Goal: Task Accomplishment & Management: Manage account settings

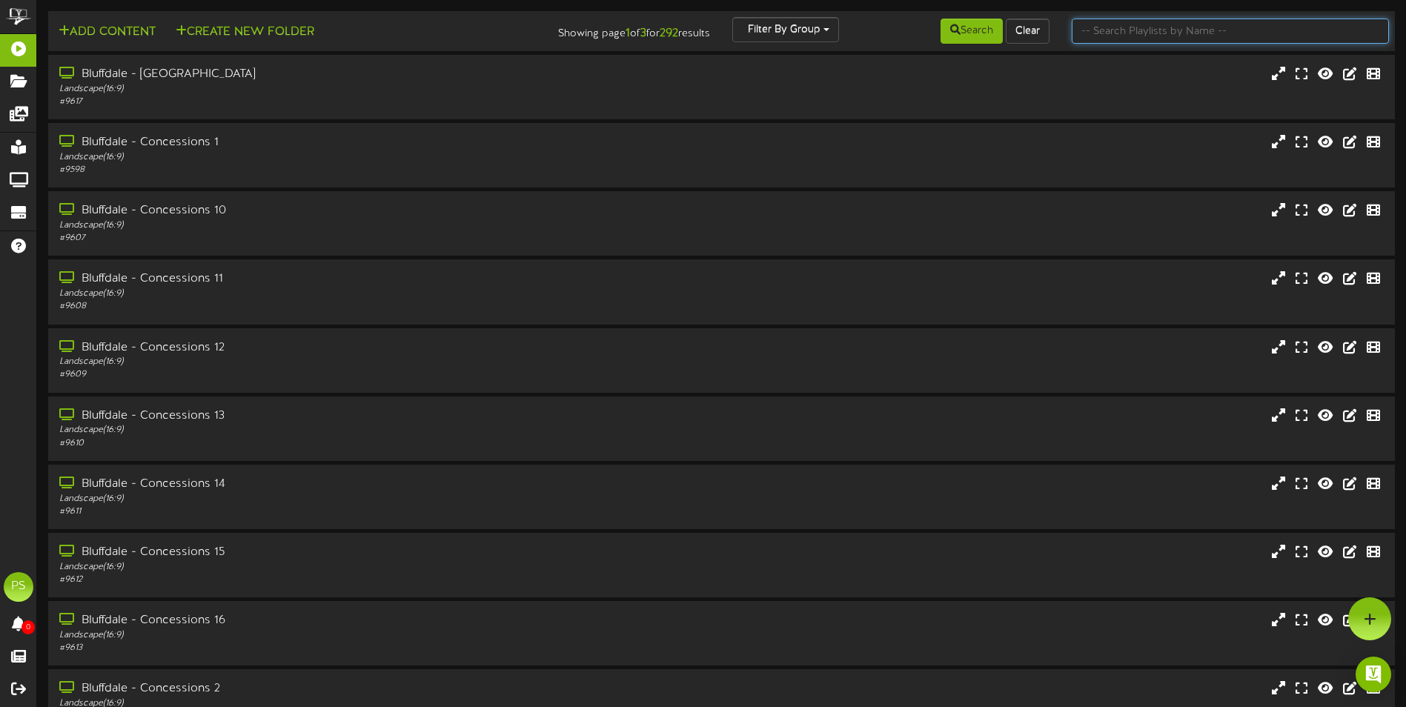
click at [1247, 32] on input "text" at bounding box center [1230, 31] width 317 height 25
type input "queen creek th"
click at [986, 36] on button "Search" at bounding box center [971, 31] width 62 height 25
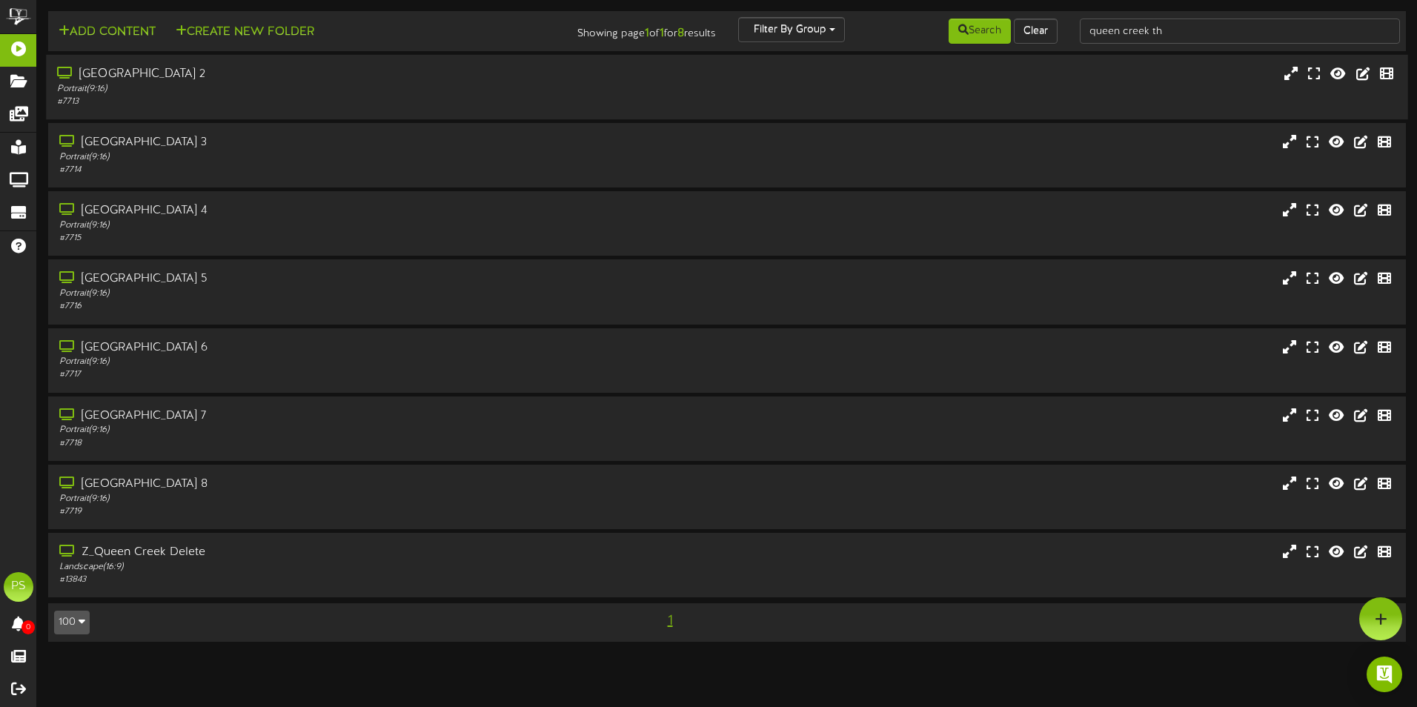
click at [280, 67] on div "[GEOGRAPHIC_DATA] 2" at bounding box center [329, 74] width 545 height 17
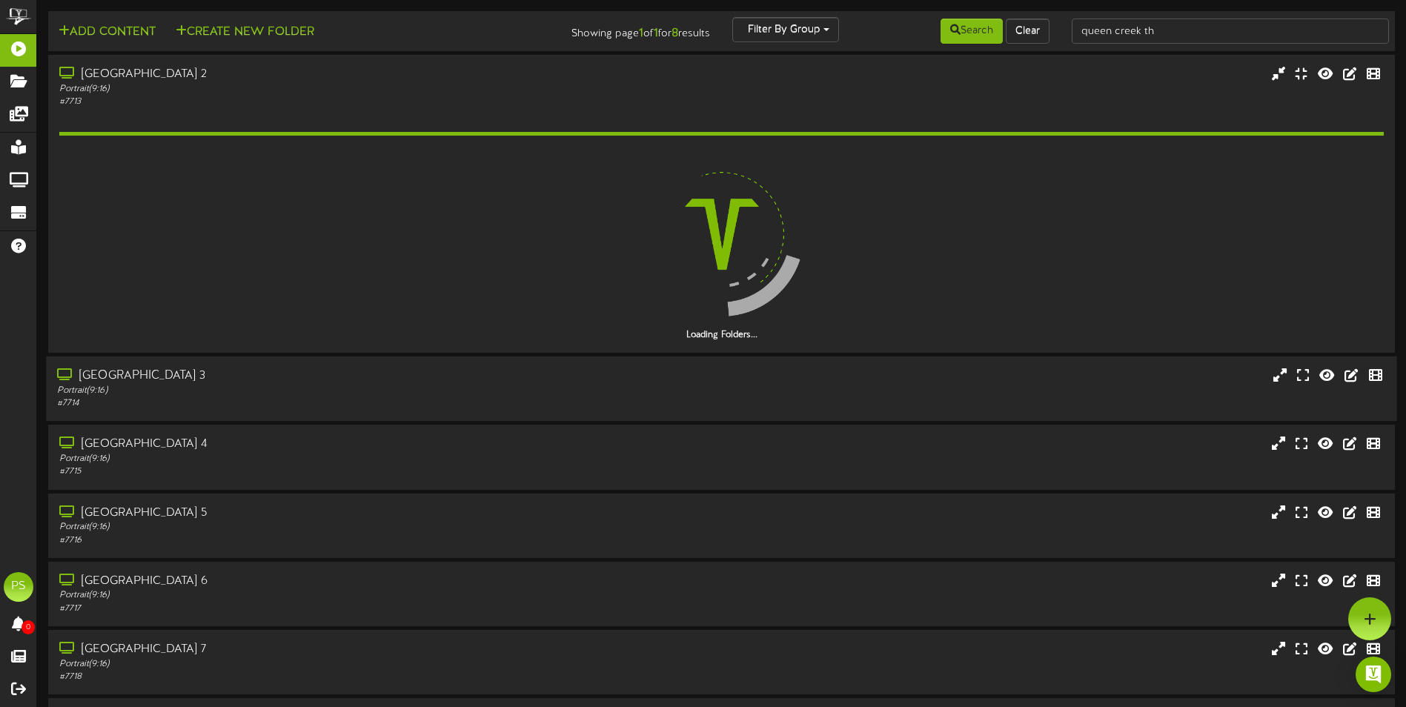
click at [241, 398] on div "# 7714" at bounding box center [327, 403] width 540 height 13
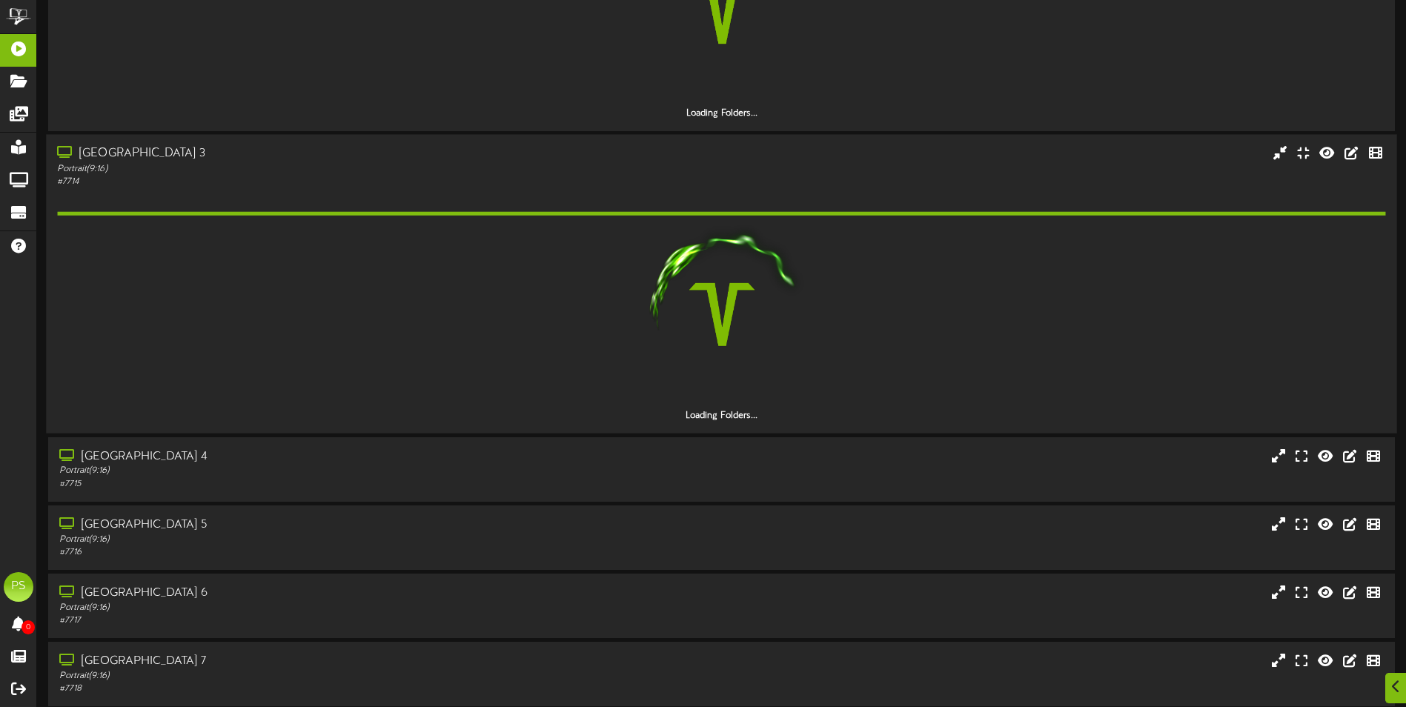
scroll to position [222, 0]
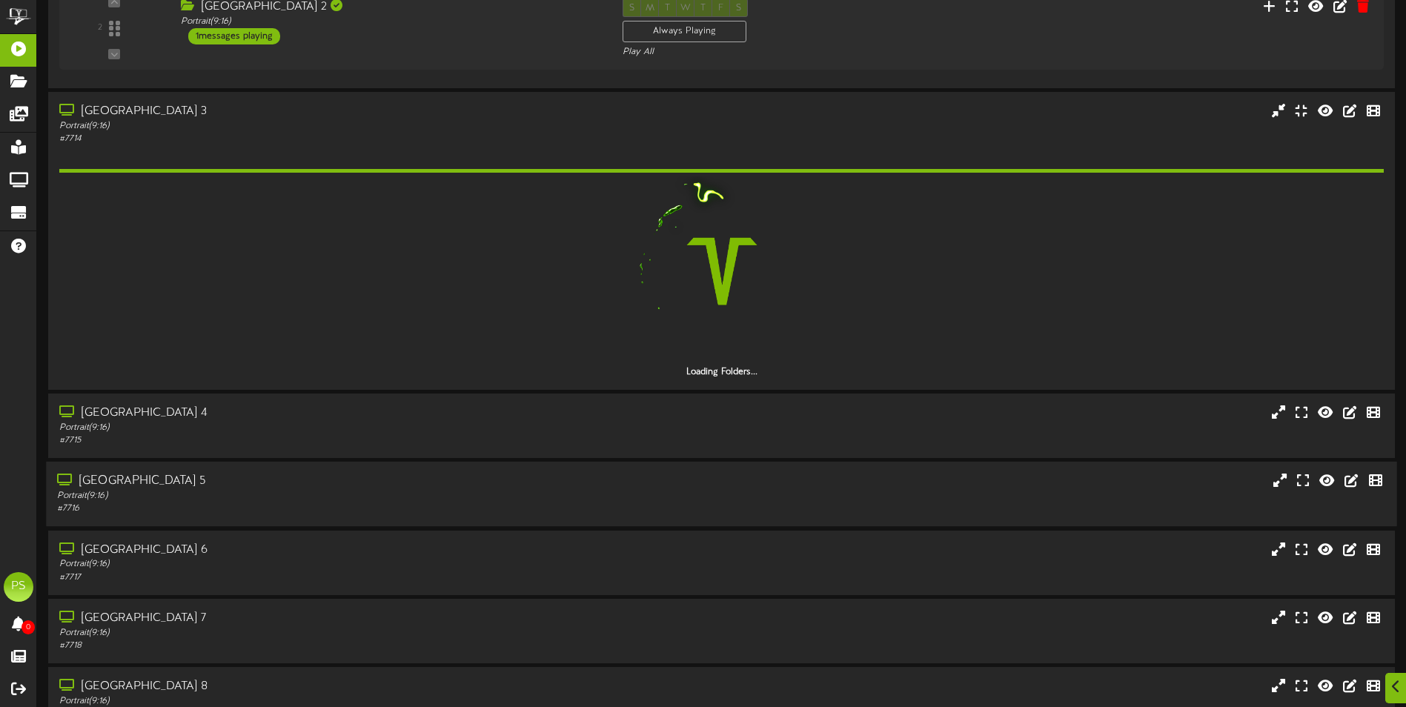
click at [205, 502] on div "[GEOGRAPHIC_DATA] 5 Portrait ( 9:16 ) # 7716" at bounding box center [327, 494] width 563 height 42
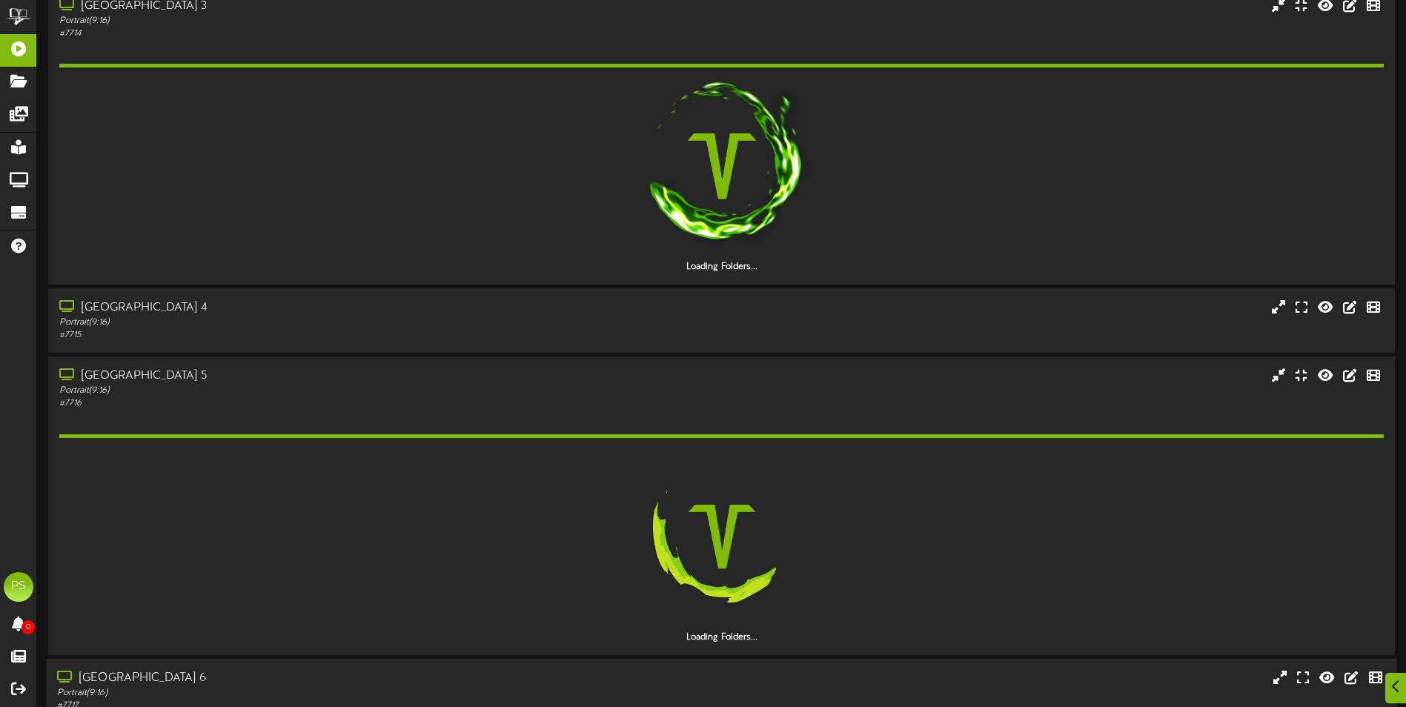
scroll to position [519, 0]
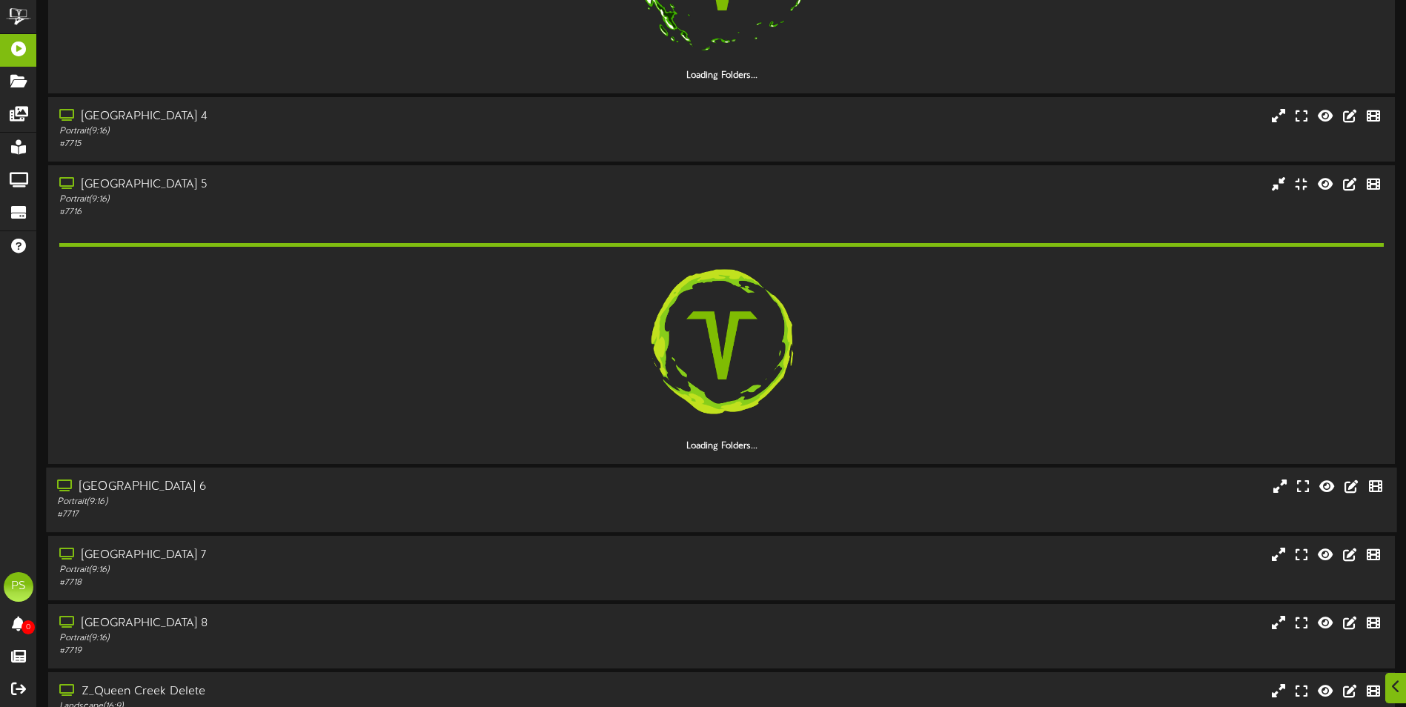
click at [220, 491] on div "[GEOGRAPHIC_DATA] 6" at bounding box center [327, 487] width 540 height 17
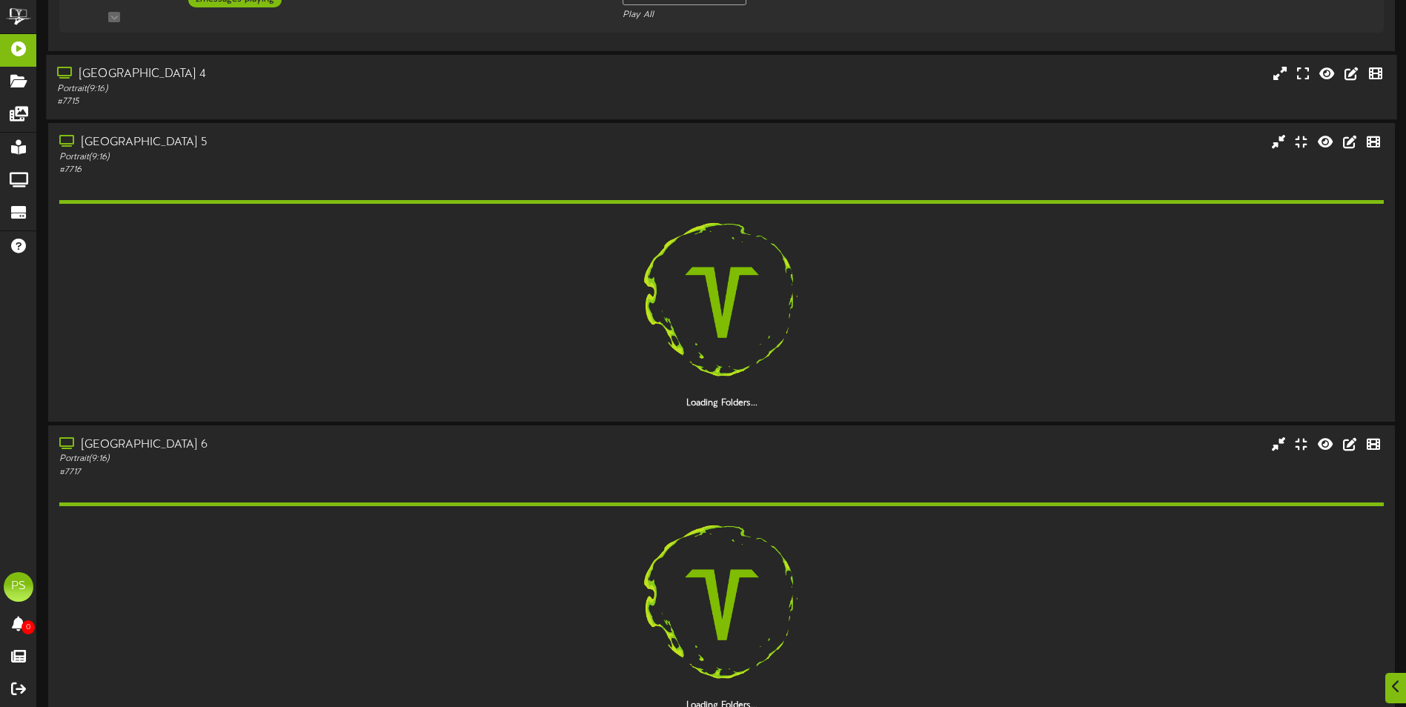
click at [244, 84] on div "Portrait ( 9:16 )" at bounding box center [327, 89] width 540 height 13
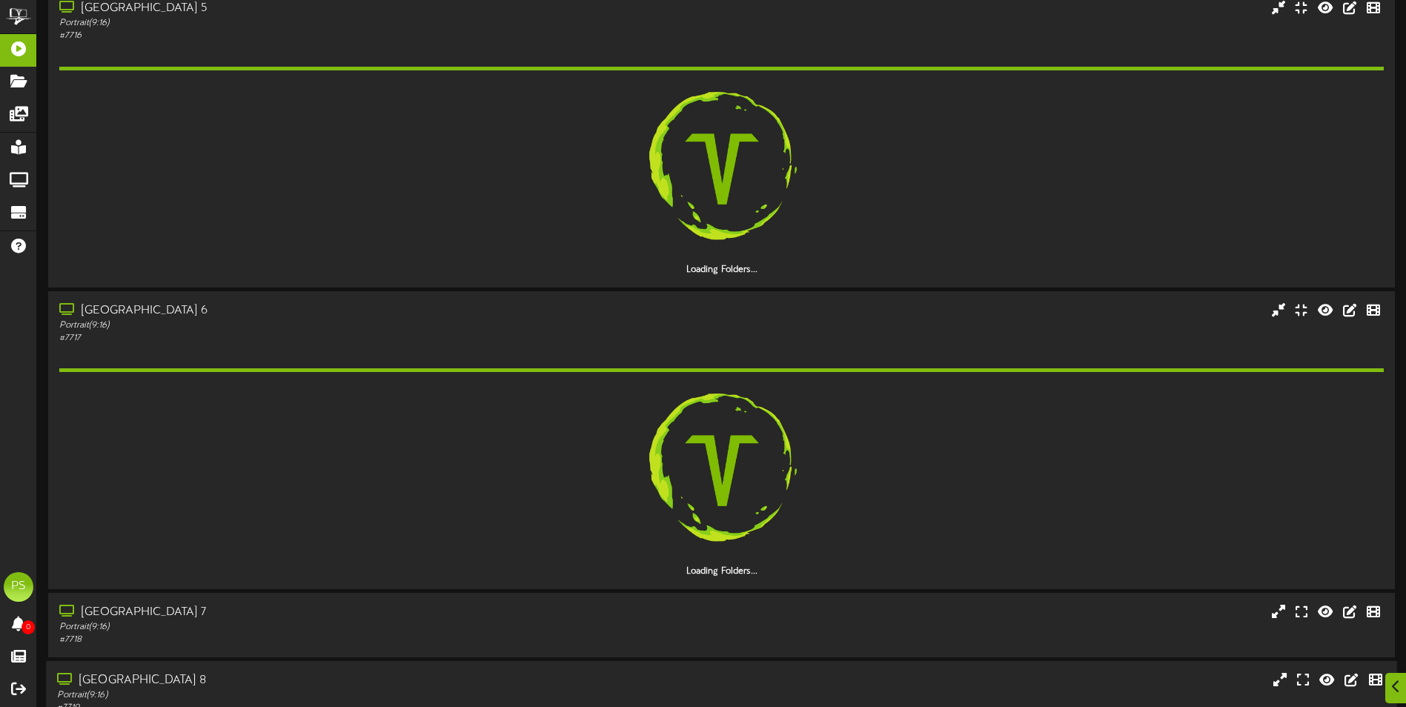
scroll to position [1032, 0]
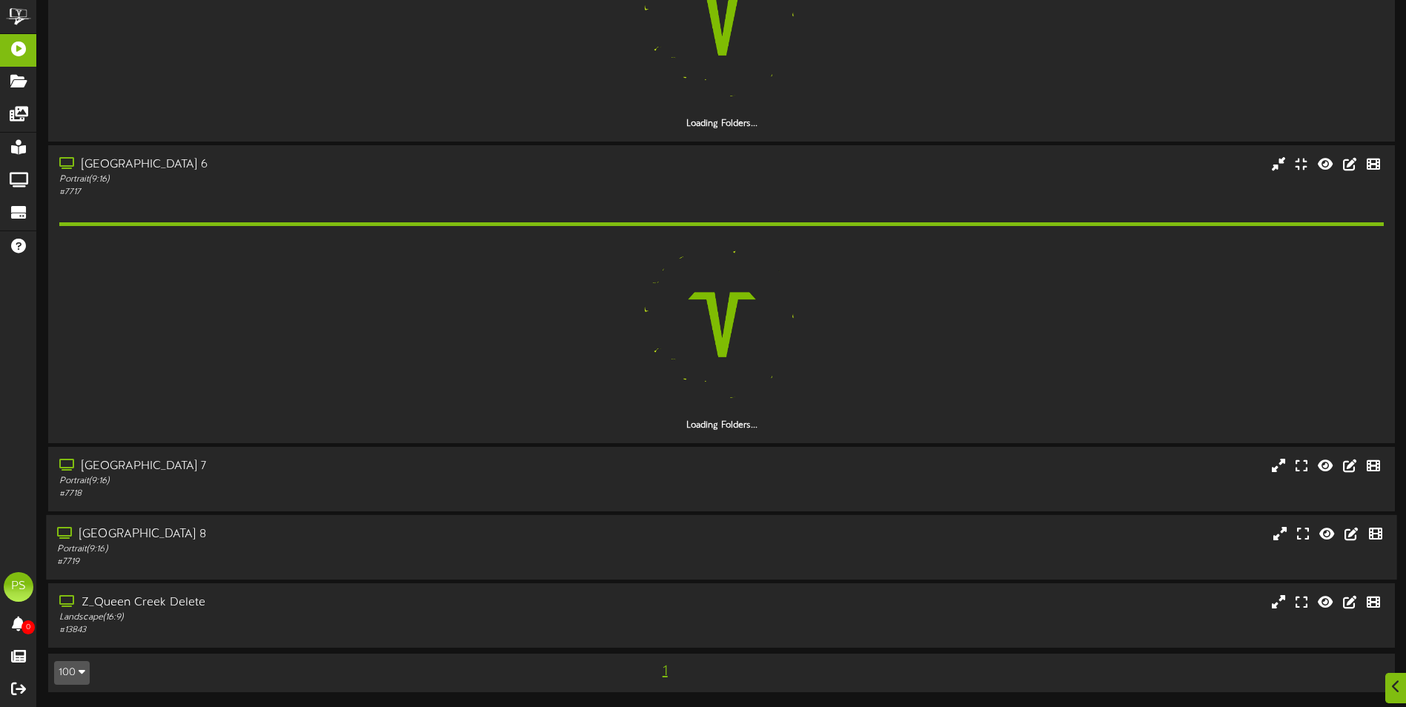
click at [208, 533] on div "[GEOGRAPHIC_DATA] 8" at bounding box center [327, 534] width 540 height 17
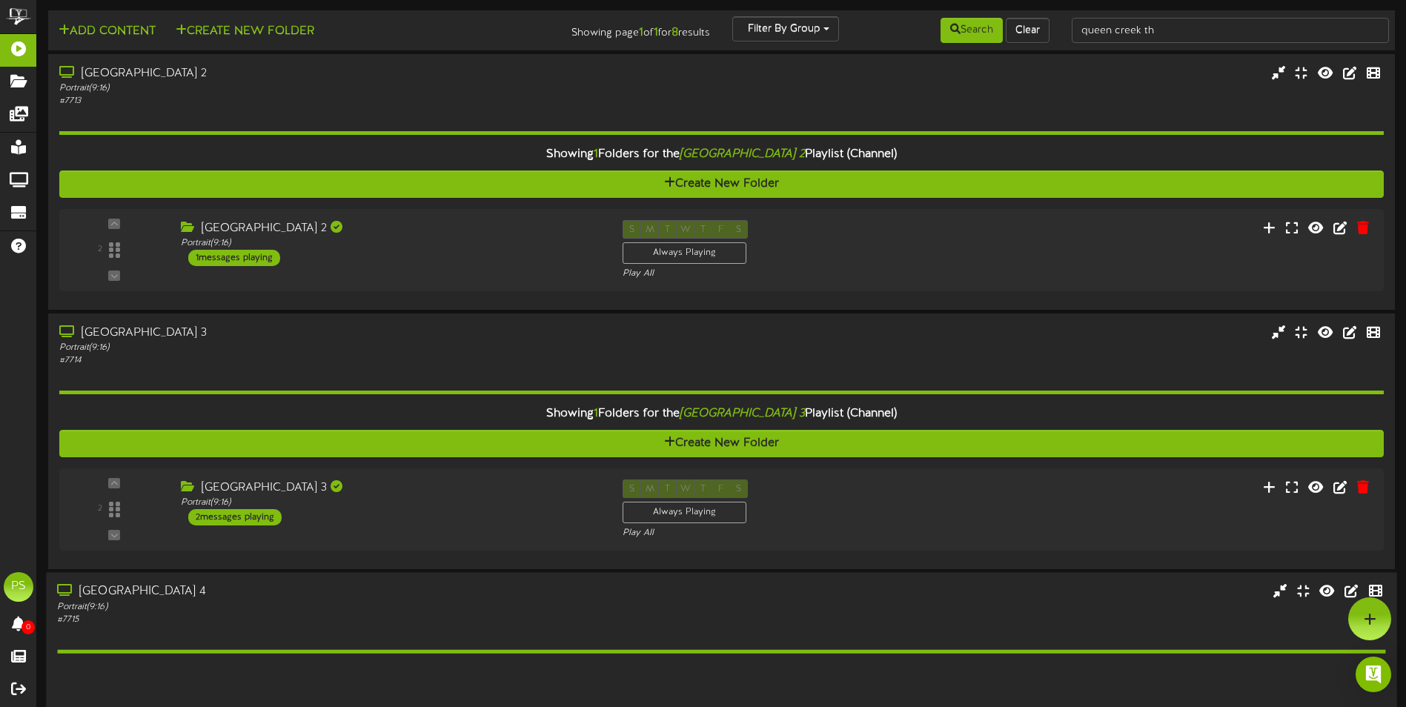
scroll to position [0, 0]
click at [370, 265] on div "[GEOGRAPHIC_DATA] 2 Portrait ( 9:16 ) 1 messages playing" at bounding box center [385, 244] width 447 height 47
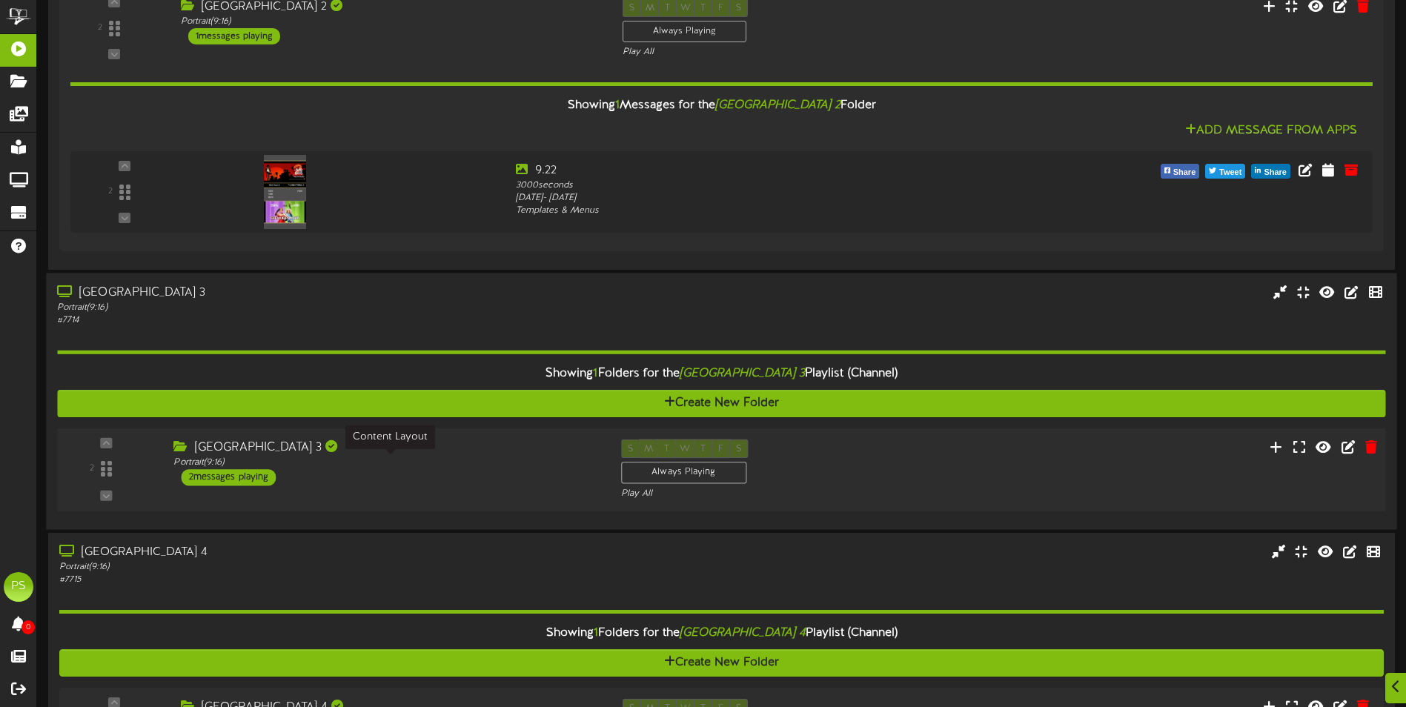
scroll to position [371, 0]
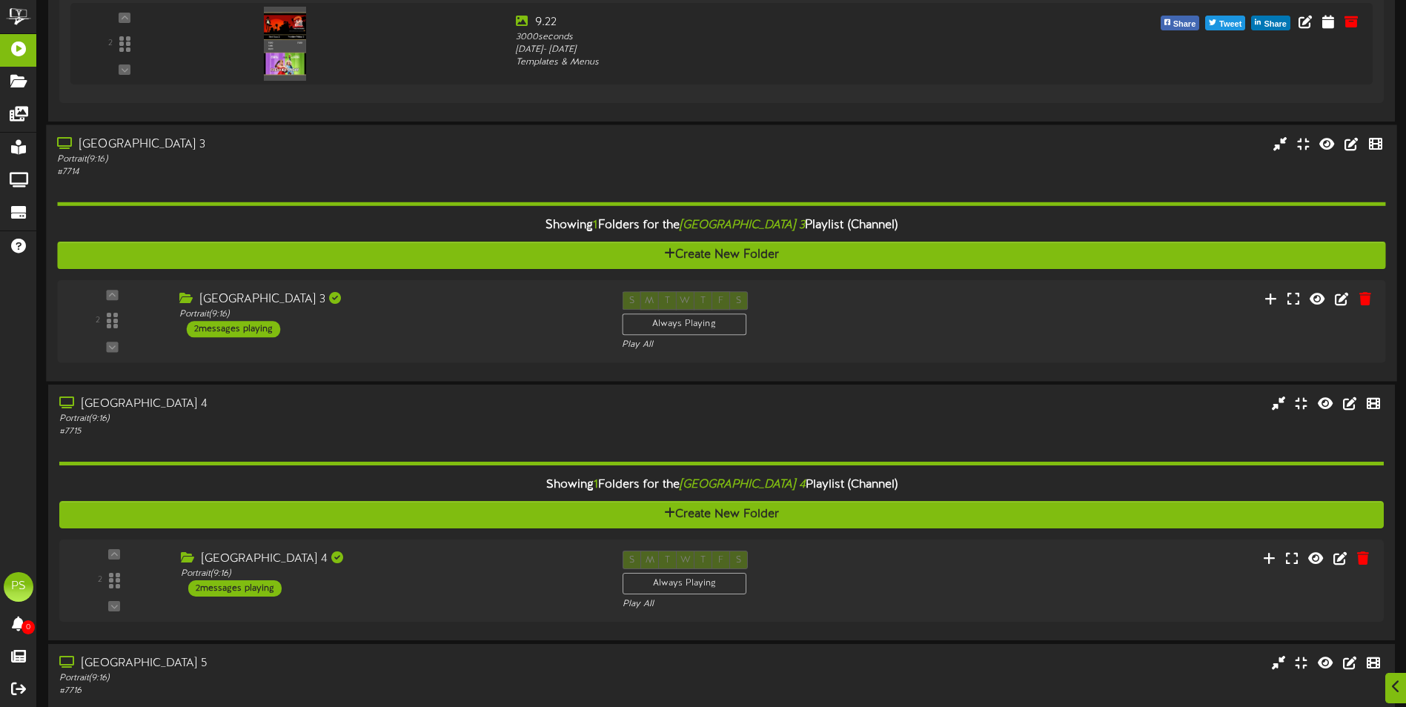
click at [385, 364] on div "Showing 1 Folders for the Queen Creek Theater 3 Playlist (Channel) Create New F…" at bounding box center [721, 275] width 1328 height 192
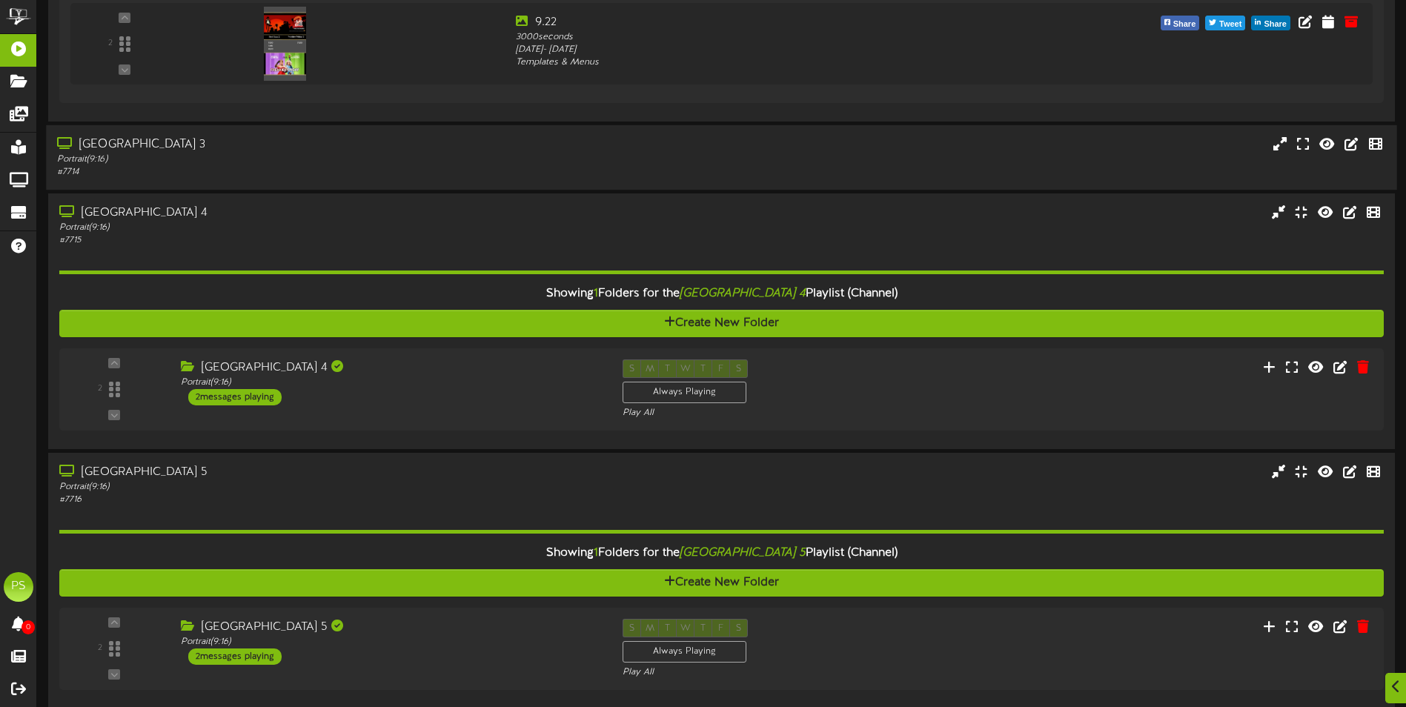
click at [376, 162] on div "Portrait ( 9:16 )" at bounding box center [327, 159] width 540 height 13
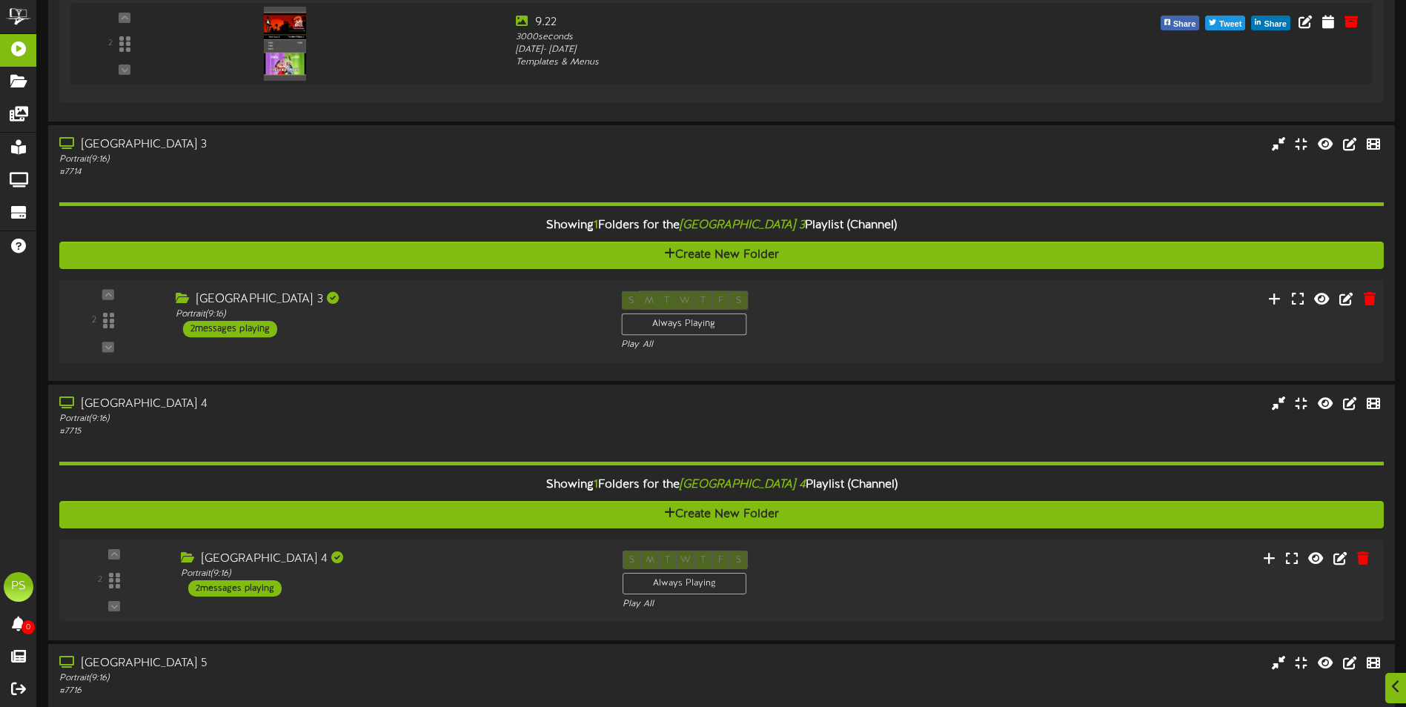
click at [299, 334] on div "[GEOGRAPHIC_DATA] 3 Portrait ( 9:16 ) 2 messages playing" at bounding box center [387, 314] width 446 height 47
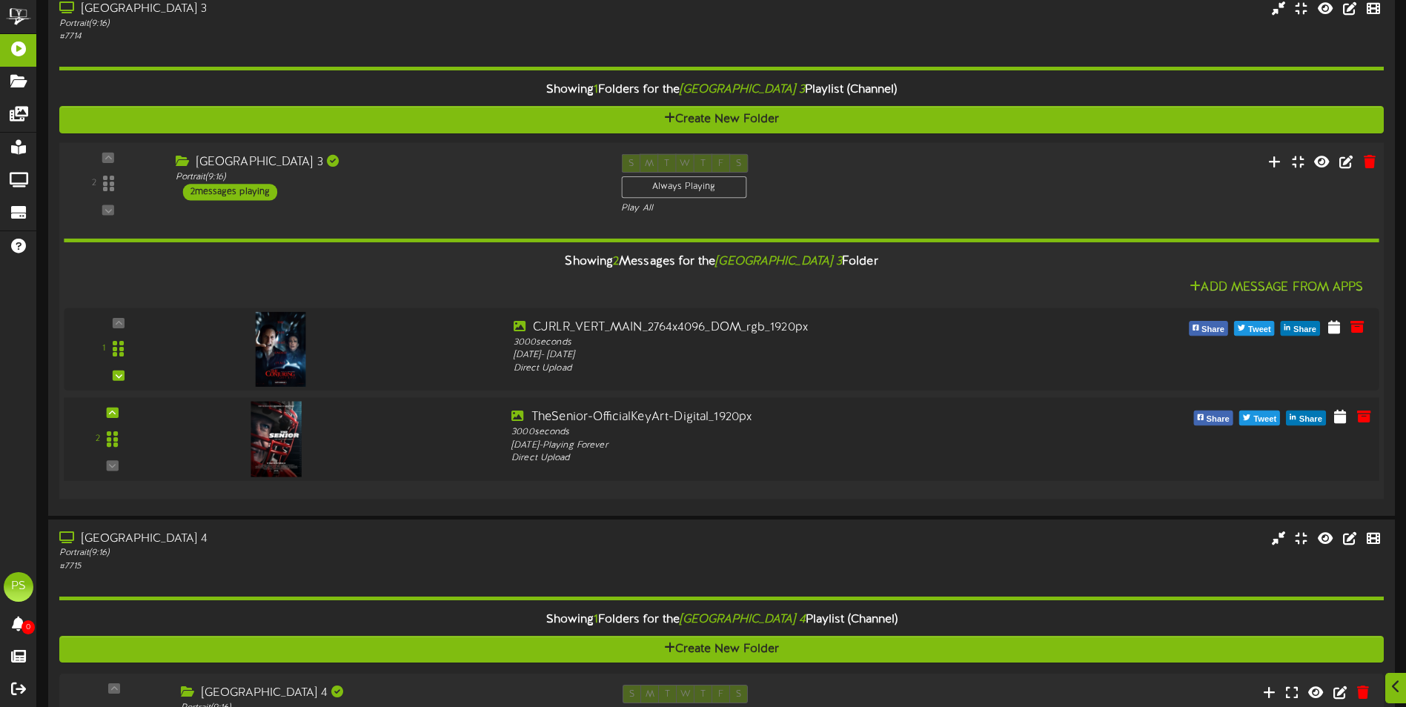
scroll to position [519, 0]
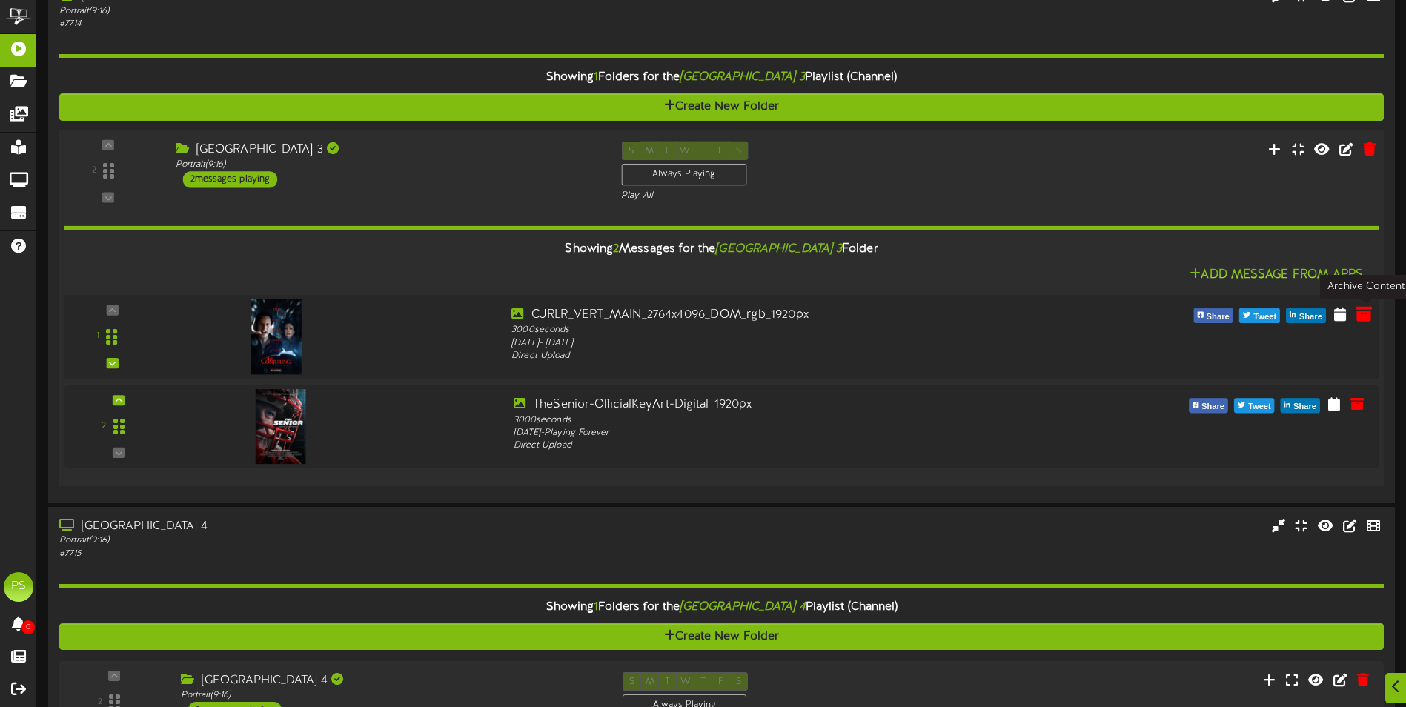
click at [1365, 316] on icon at bounding box center [1364, 313] width 16 height 16
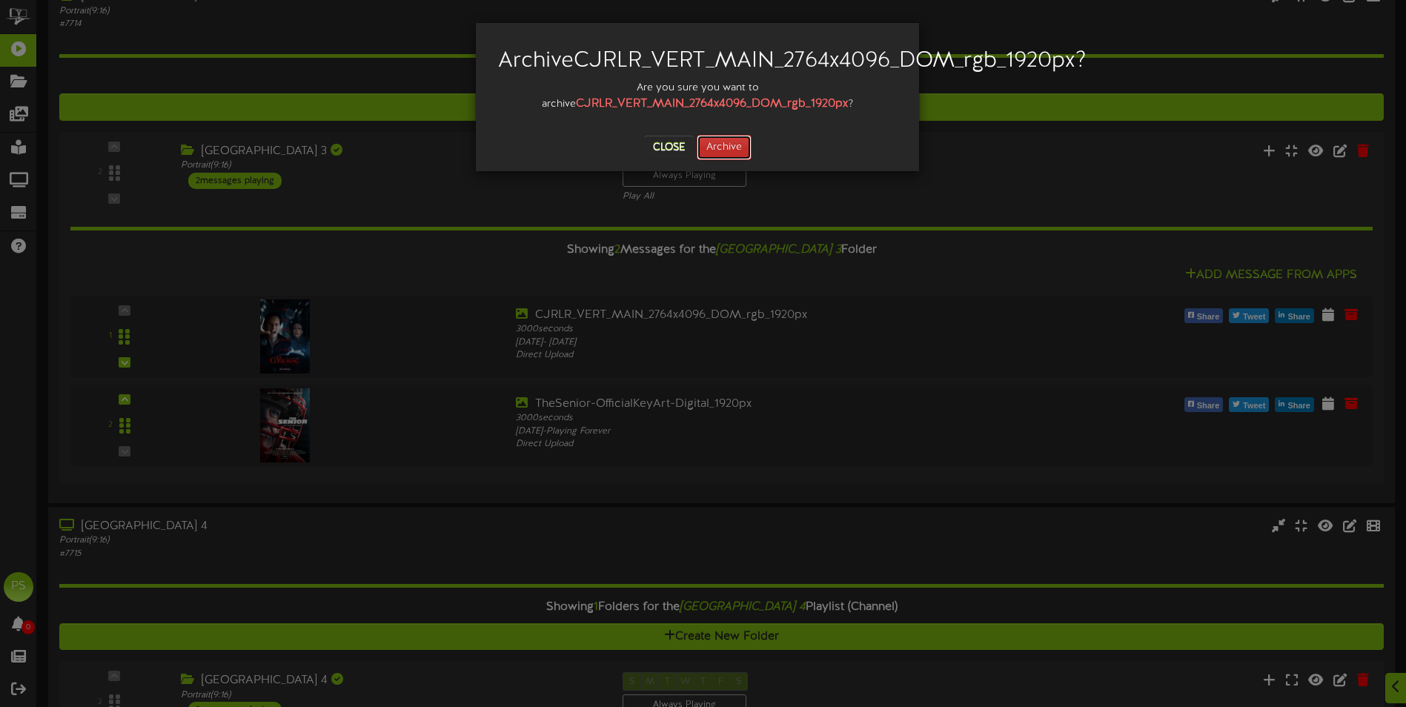
click at [724, 160] on button "Archive" at bounding box center [724, 147] width 55 height 25
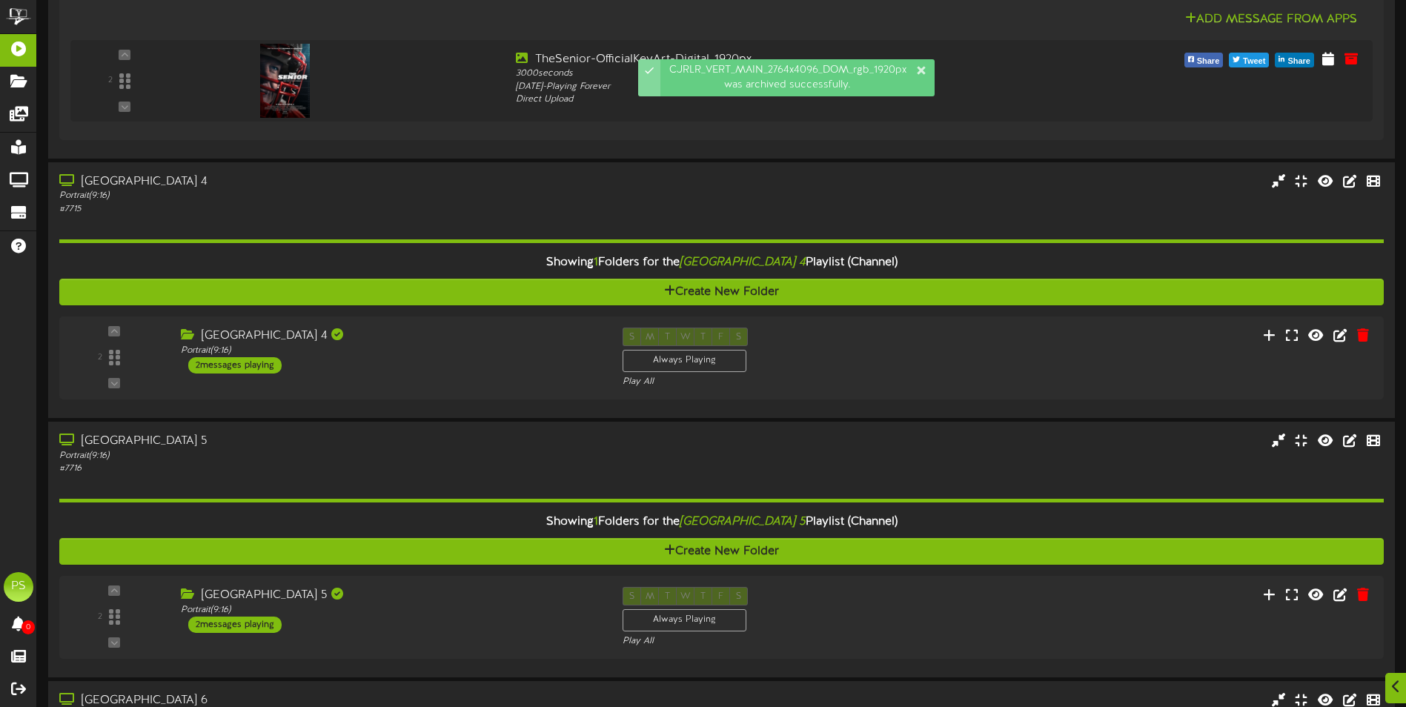
scroll to position [815, 0]
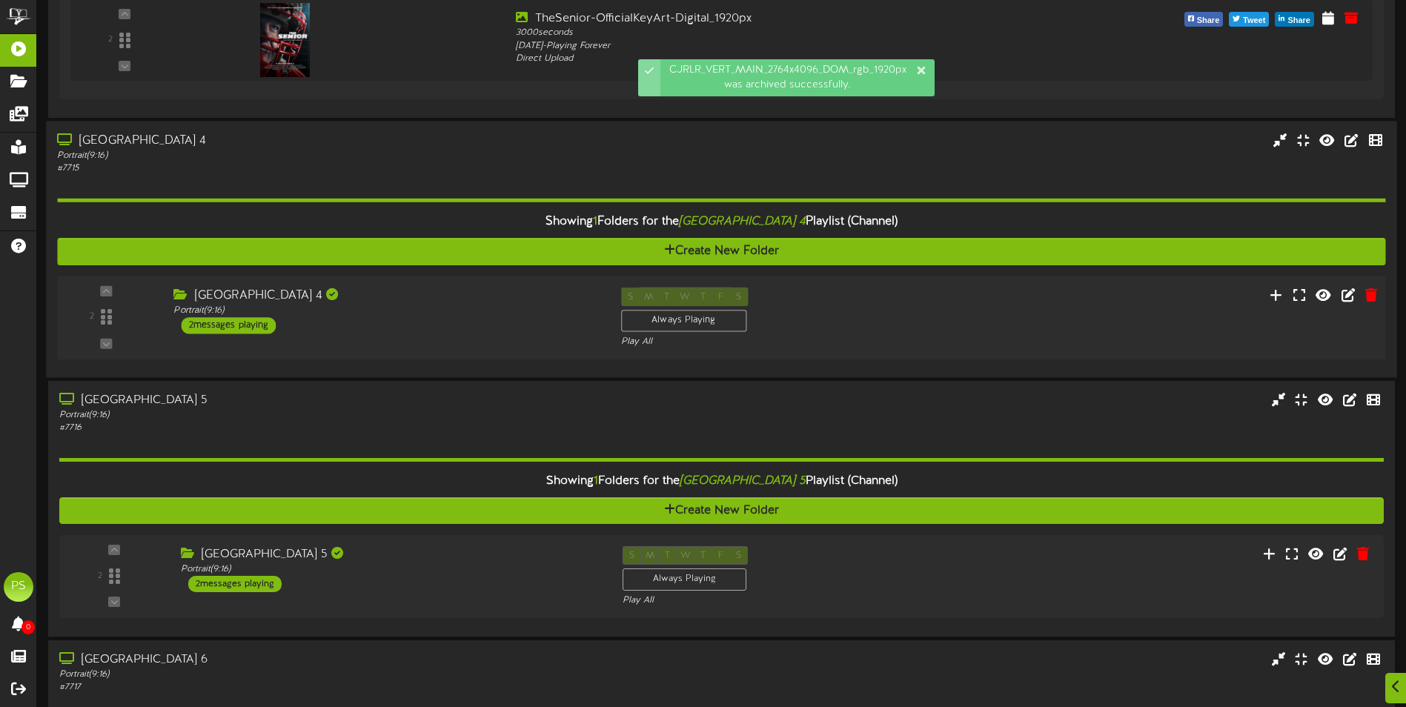
click at [314, 325] on div "[GEOGRAPHIC_DATA] 4 Portrait ( 9:16 ) 2 messages playing" at bounding box center [385, 310] width 447 height 47
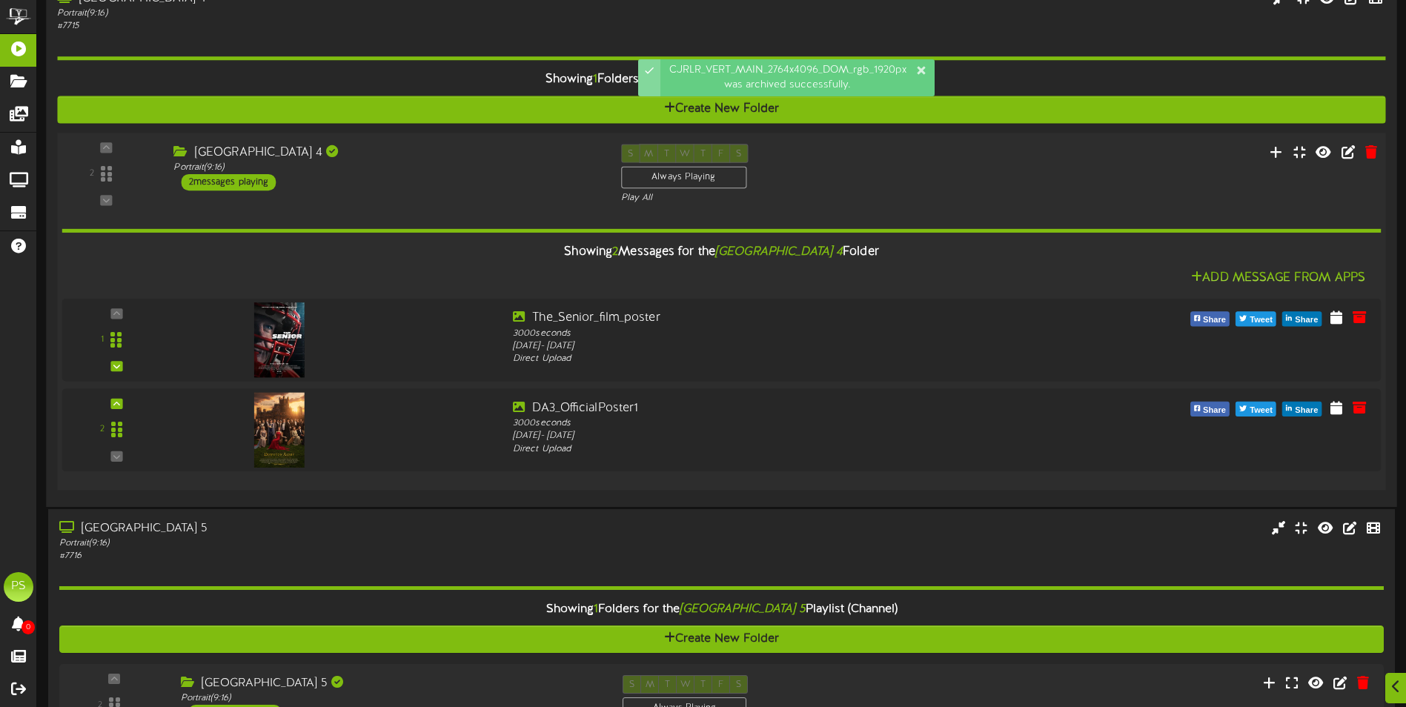
scroll to position [1112, 0]
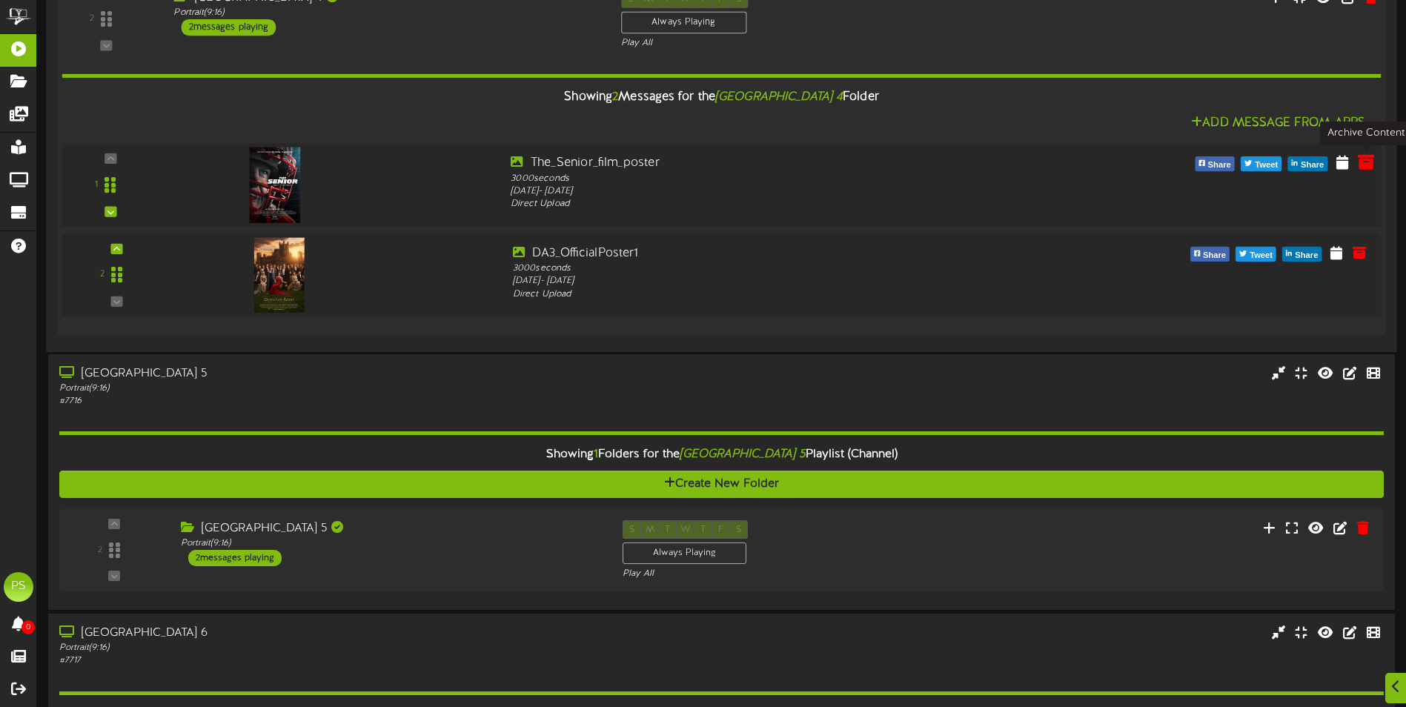
click at [1375, 165] on button at bounding box center [1365, 165] width 25 height 24
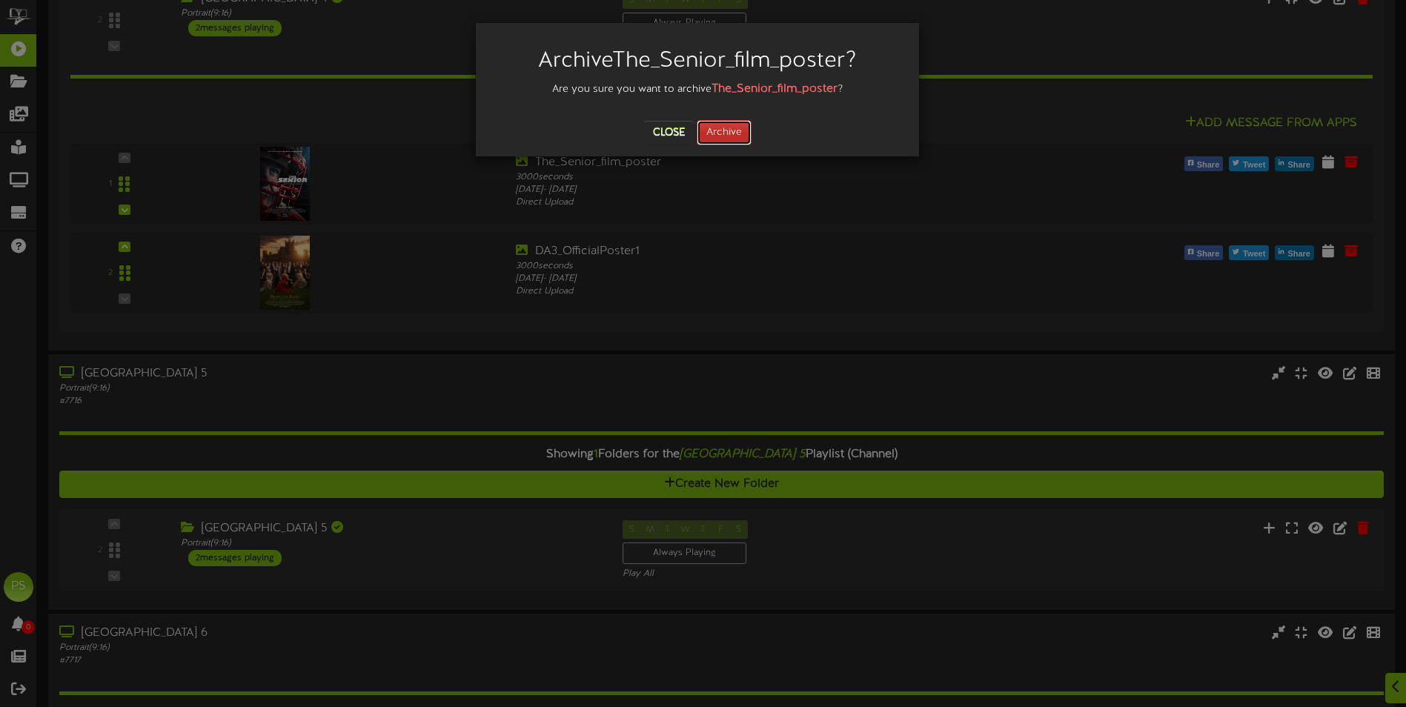
click at [706, 128] on button "Archive" at bounding box center [724, 132] width 55 height 25
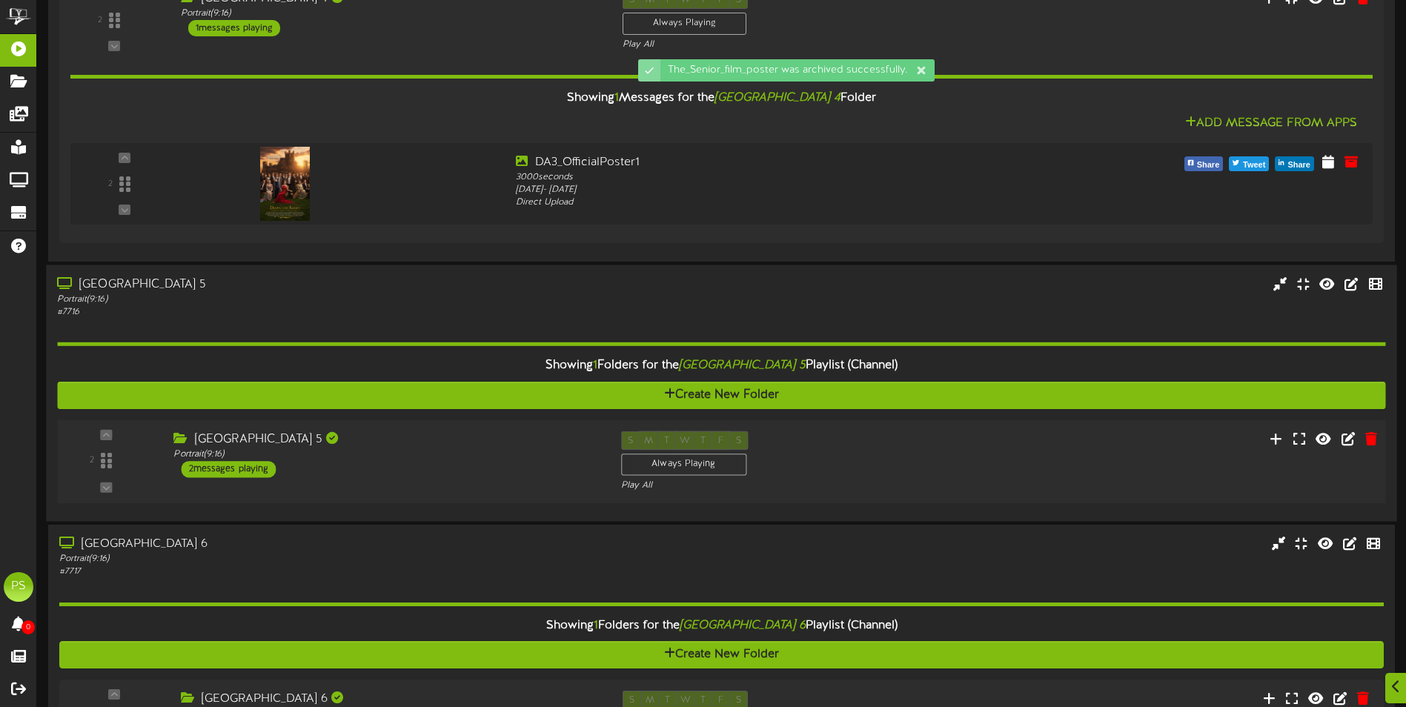
scroll to position [1260, 0]
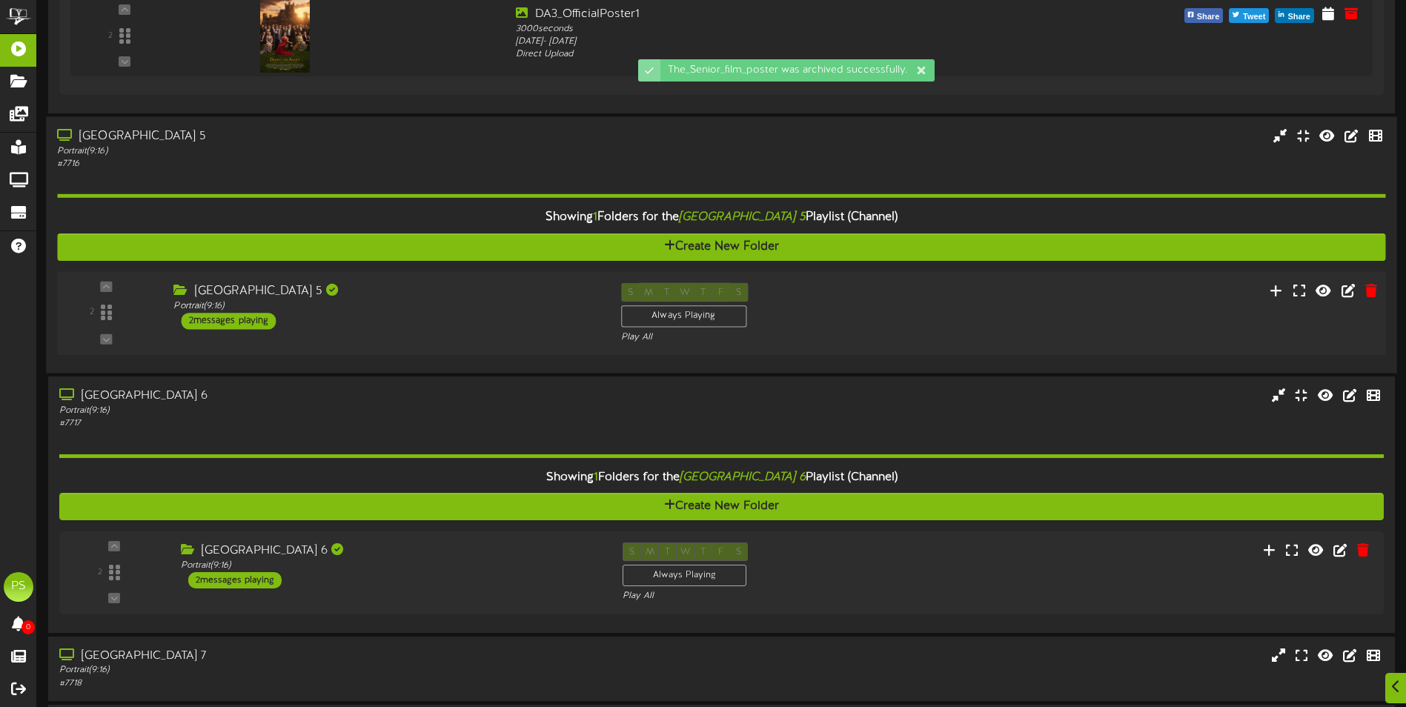
click at [439, 322] on div "[GEOGRAPHIC_DATA] 5 Portrait ( 9:16 ) 2 messages playing" at bounding box center [385, 306] width 447 height 47
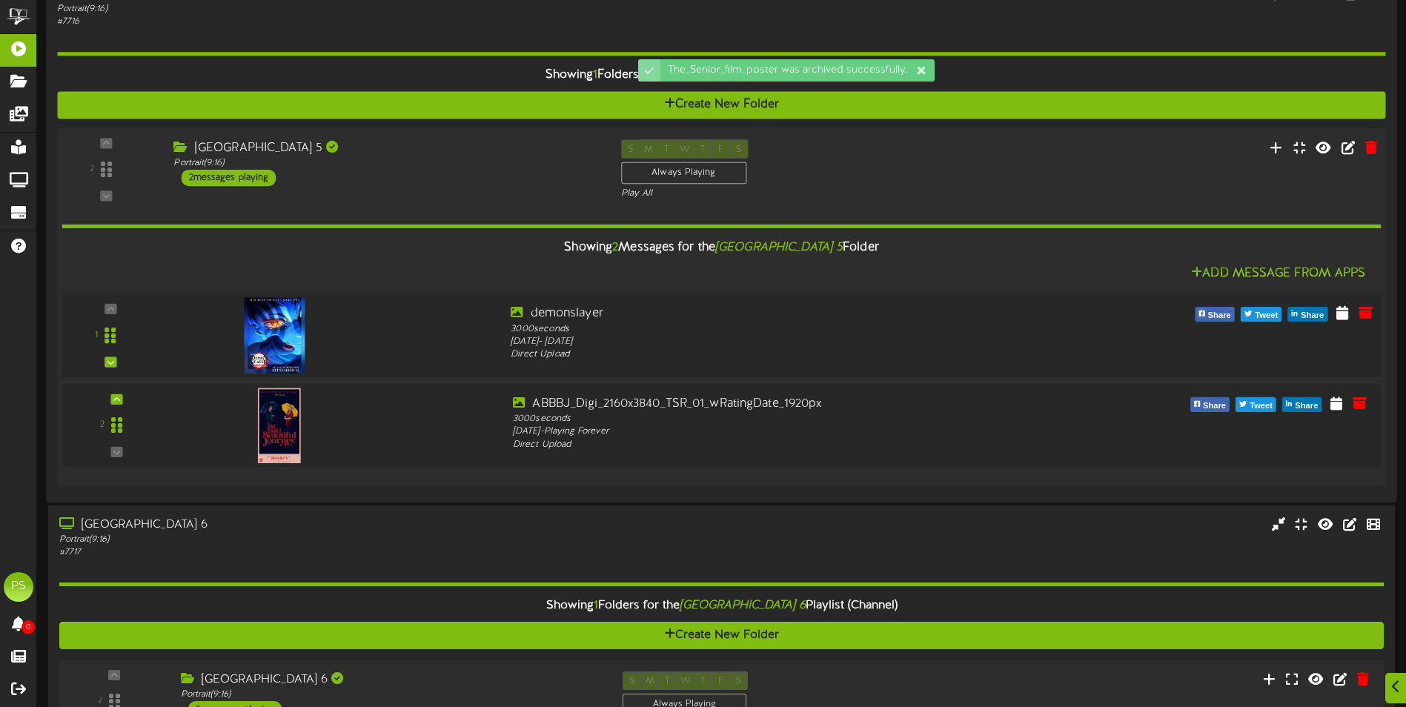
scroll to position [1408, 0]
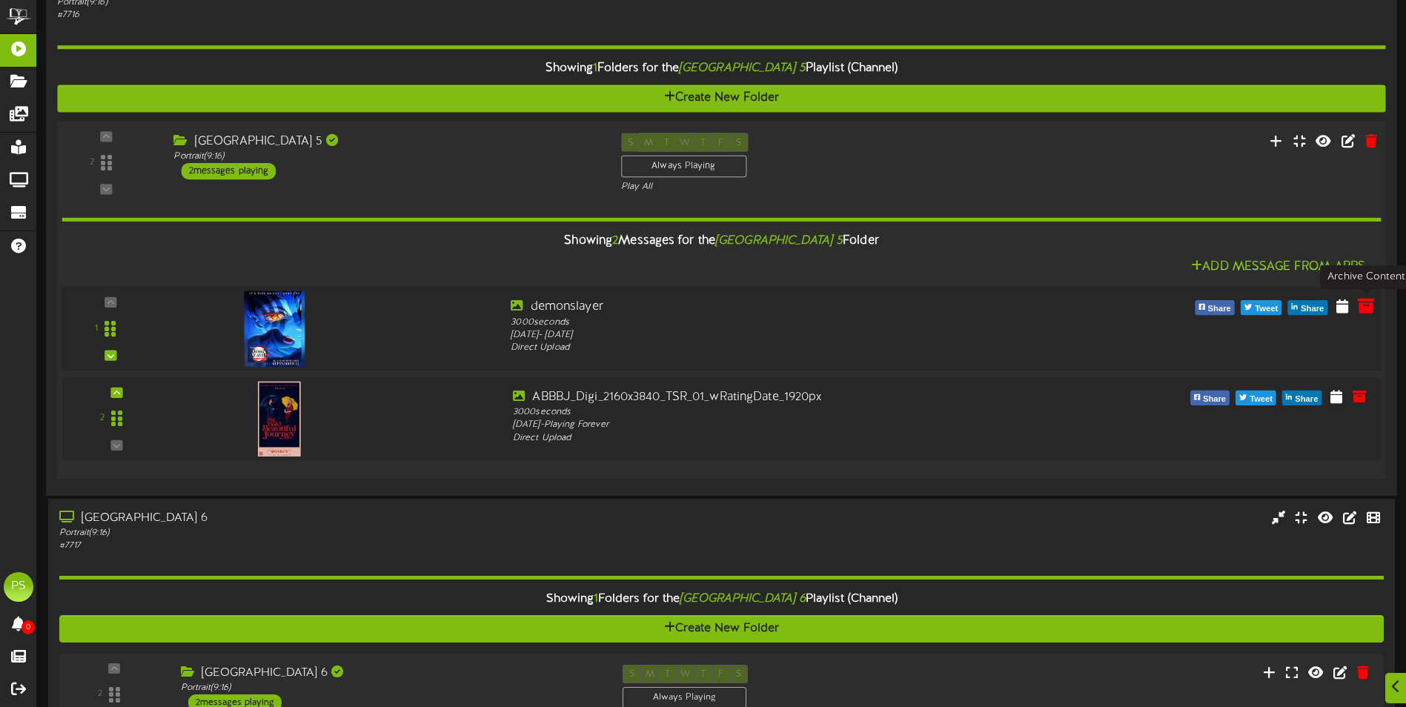
click at [1367, 306] on icon at bounding box center [1366, 306] width 16 height 16
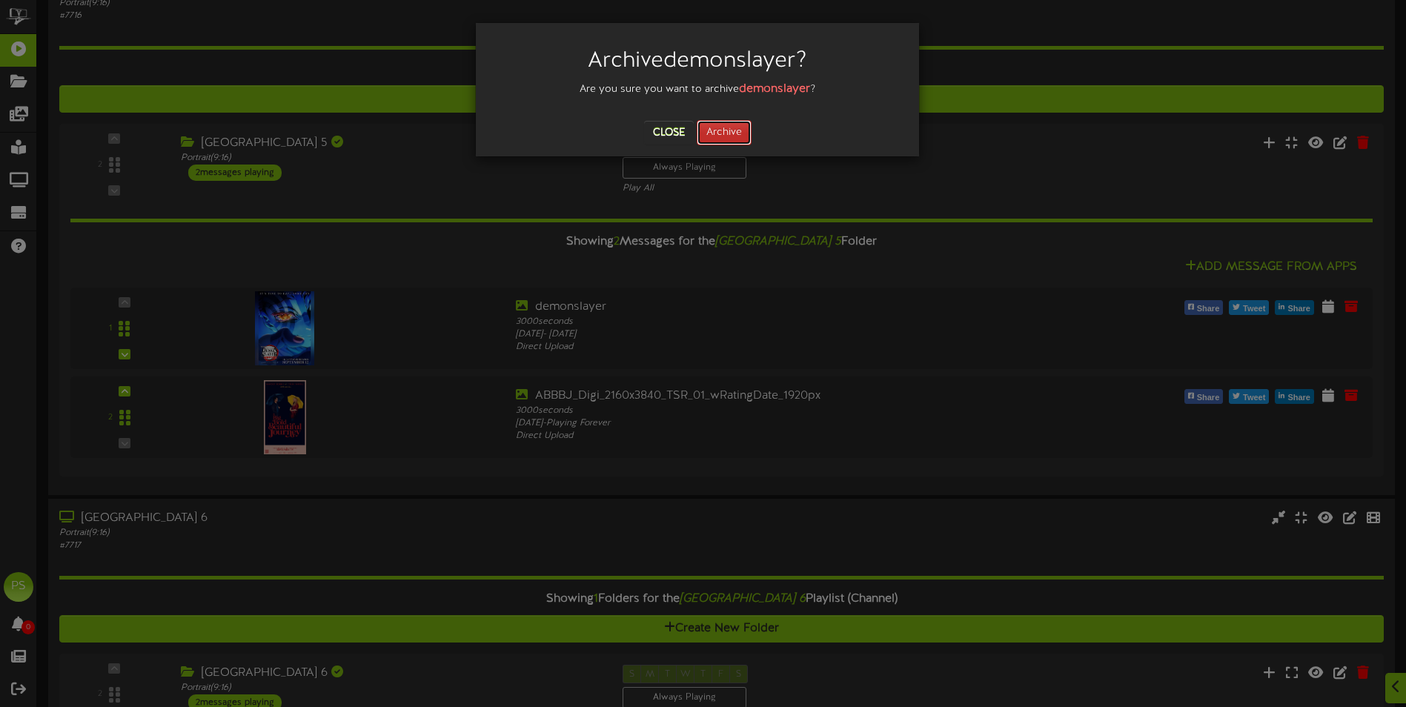
click at [727, 123] on button "Archive" at bounding box center [724, 132] width 55 height 25
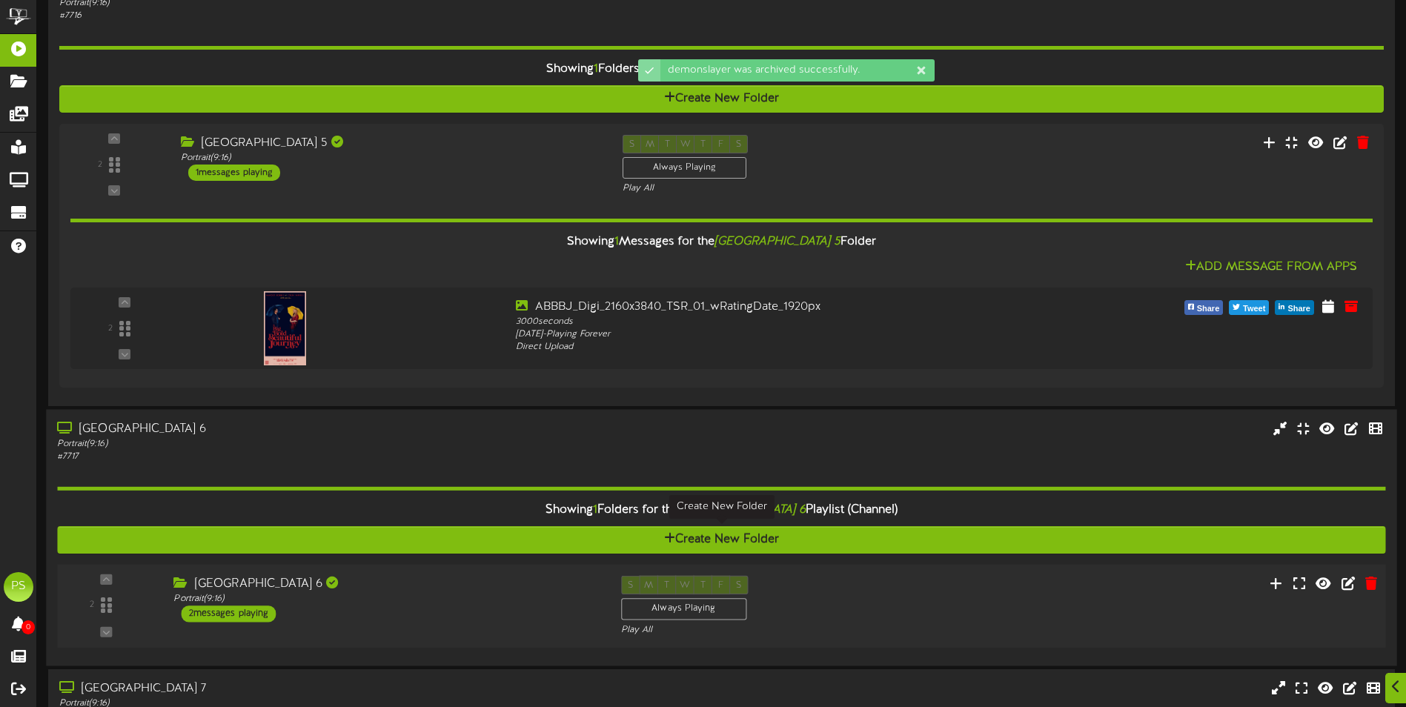
scroll to position [1630, 0]
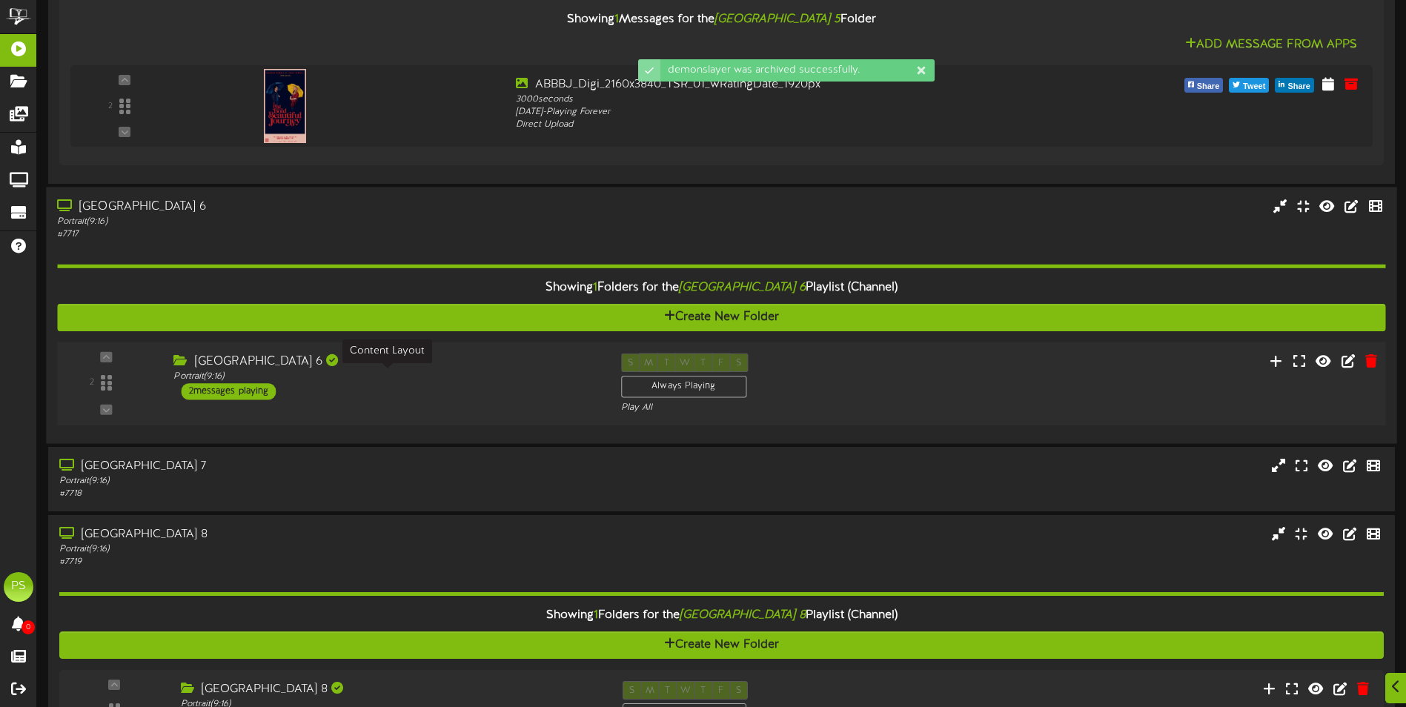
click at [450, 375] on div "Portrait ( 9:16 )" at bounding box center [385, 377] width 425 height 13
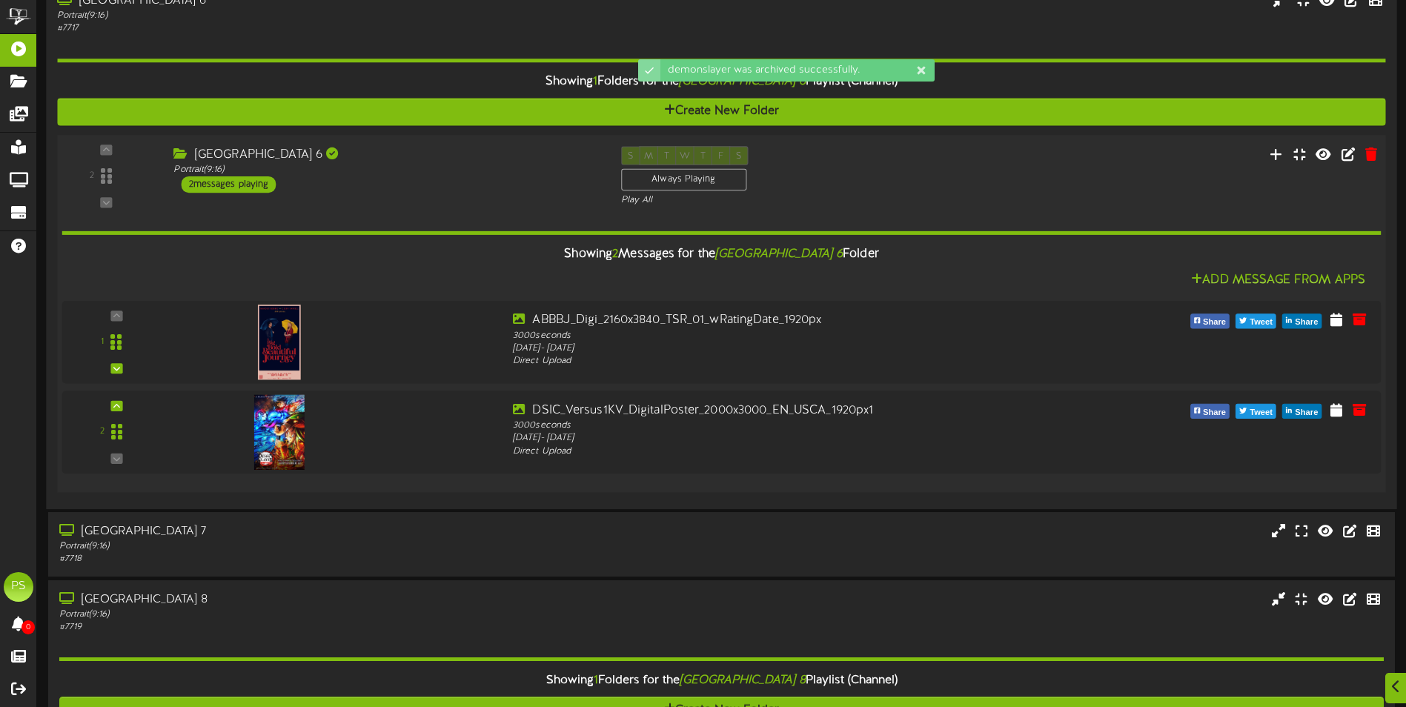
scroll to position [1853, 0]
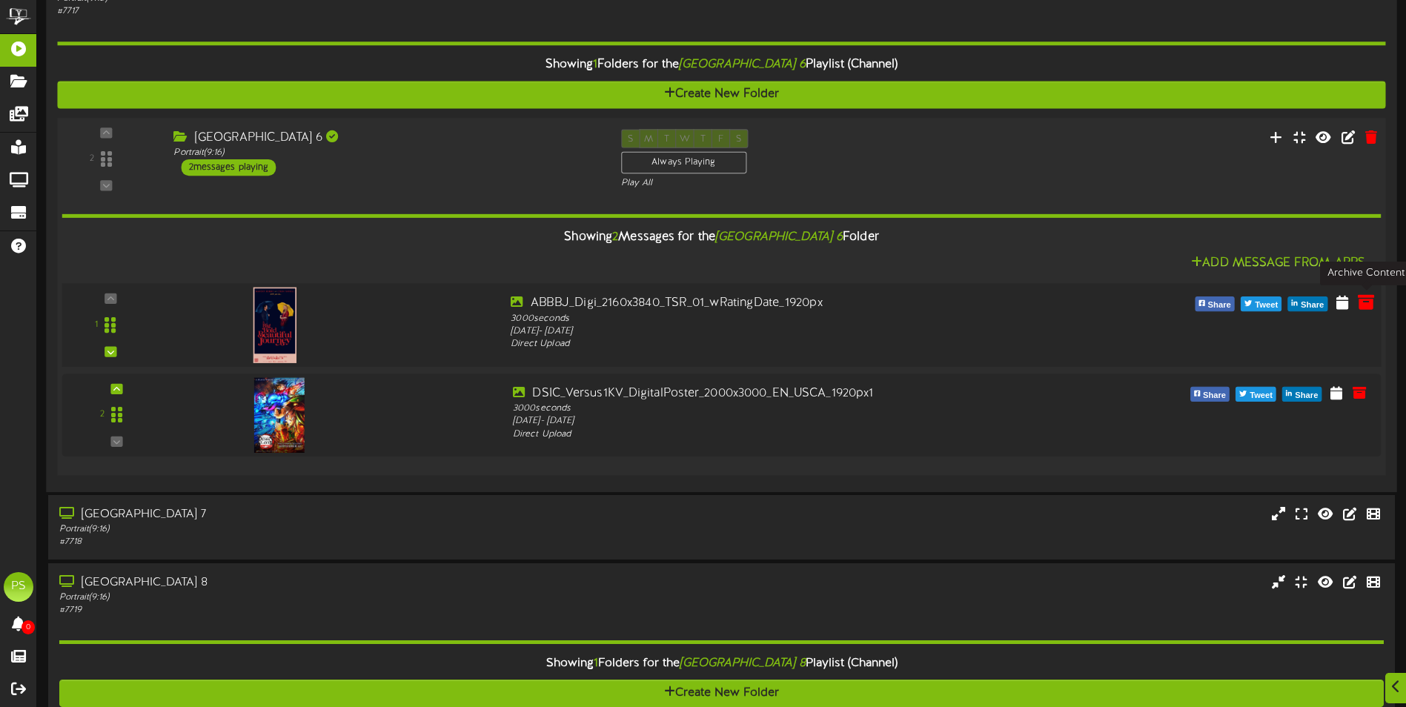
click at [1369, 308] on icon at bounding box center [1366, 301] width 16 height 16
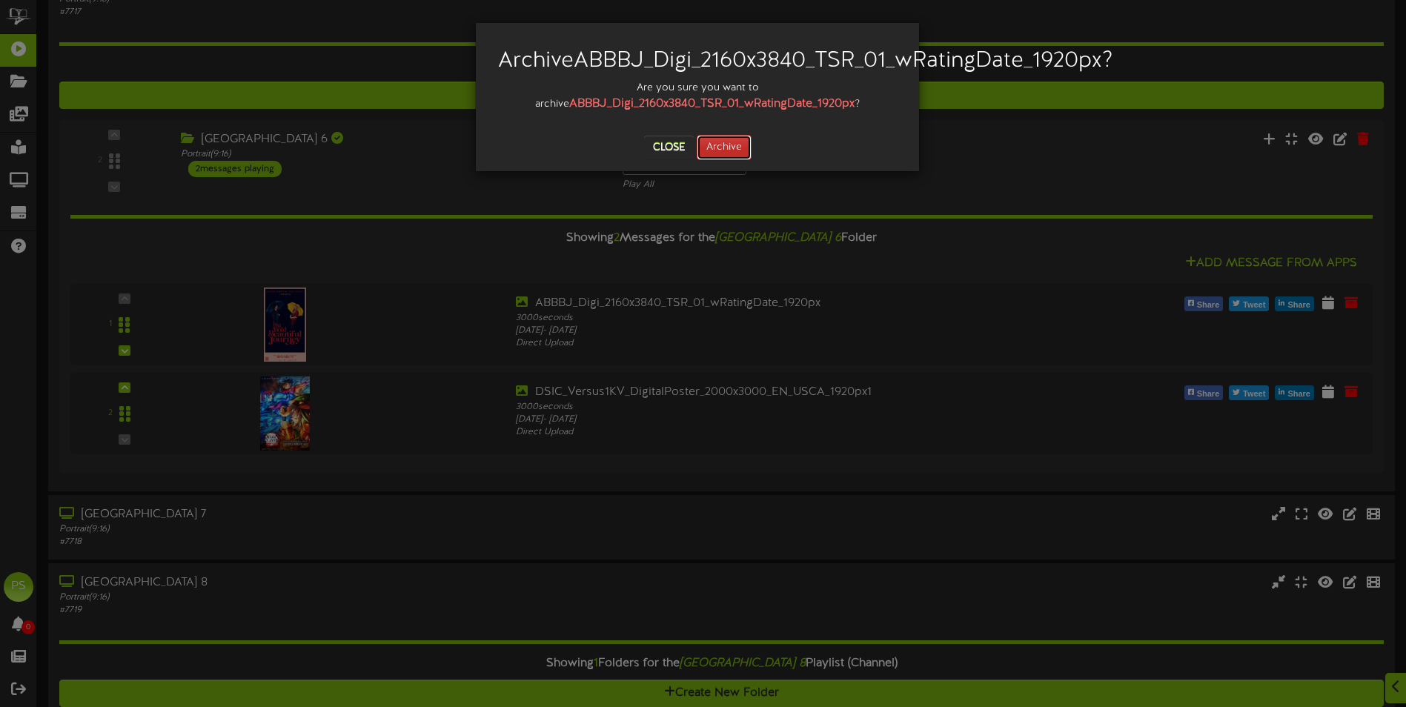
click at [743, 160] on button "Archive" at bounding box center [724, 147] width 55 height 25
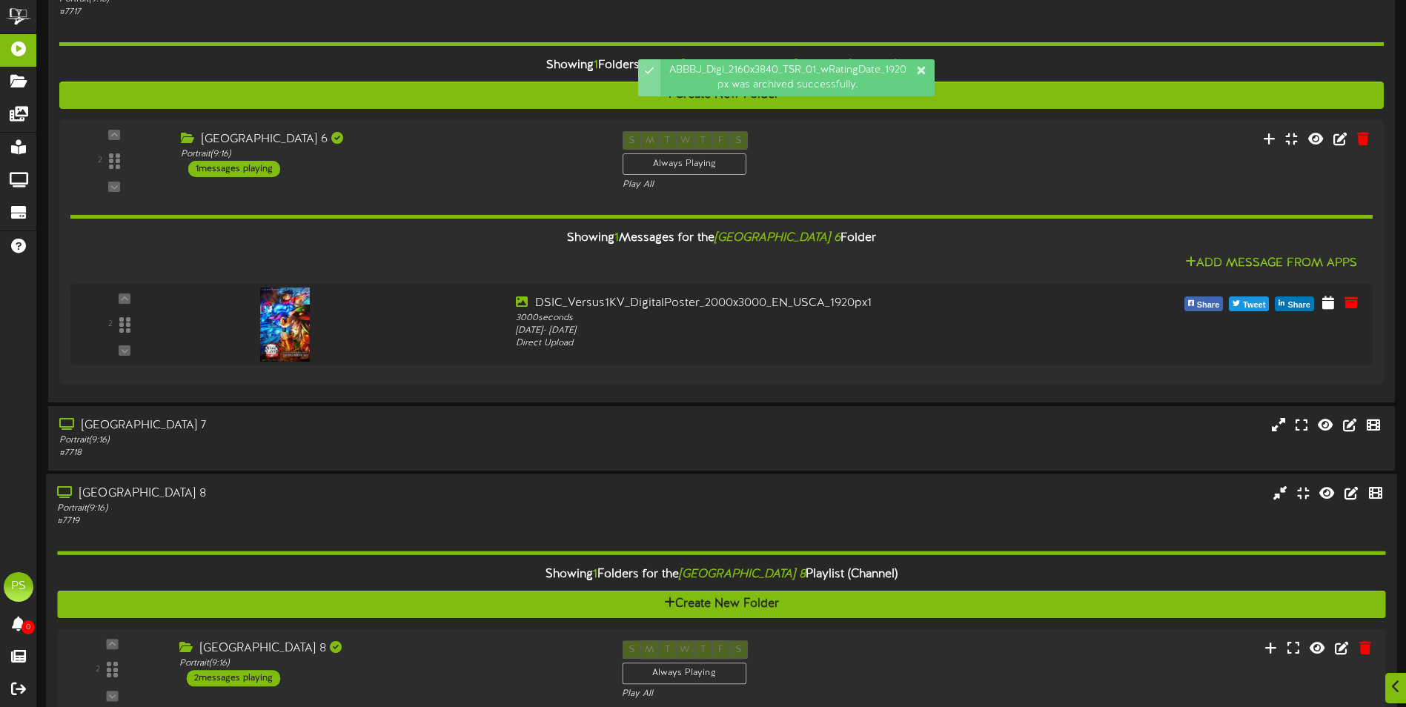
scroll to position [2001, 0]
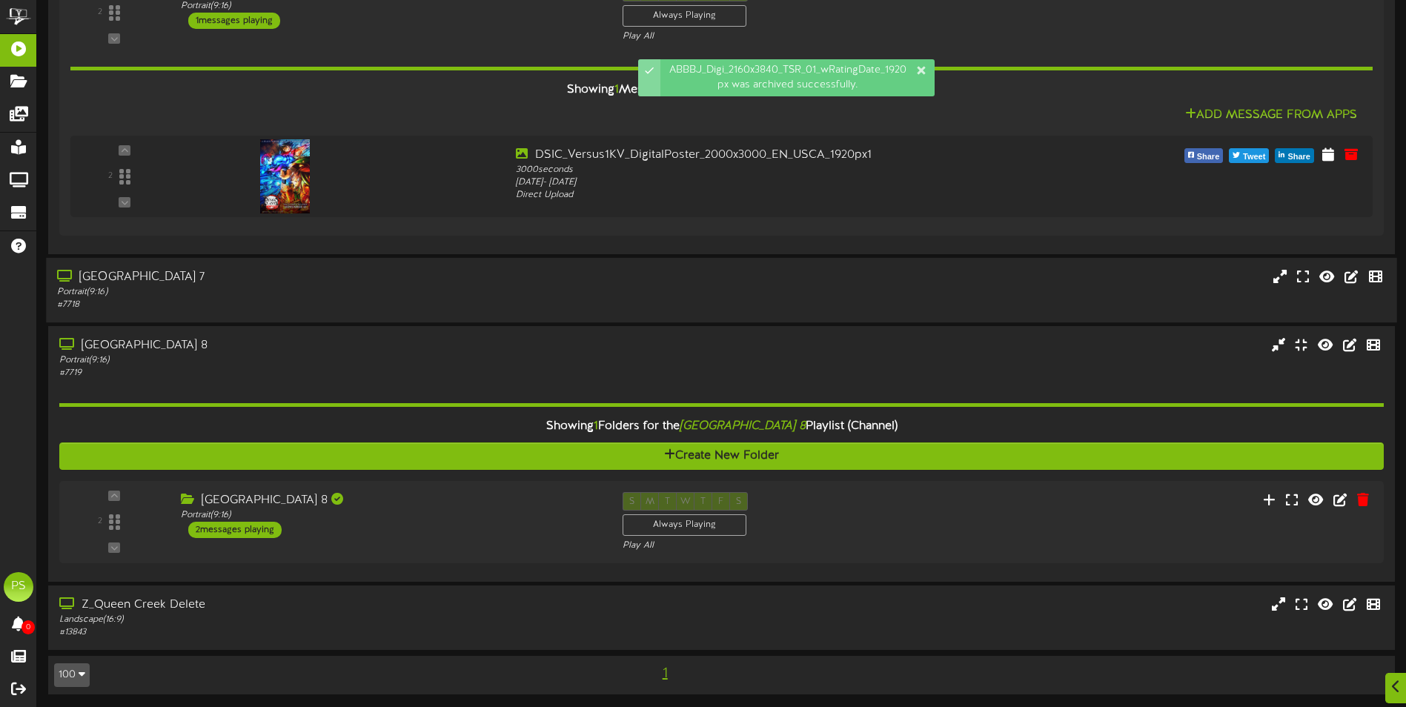
click at [466, 293] on div "Portrait ( 9:16 )" at bounding box center [327, 292] width 540 height 13
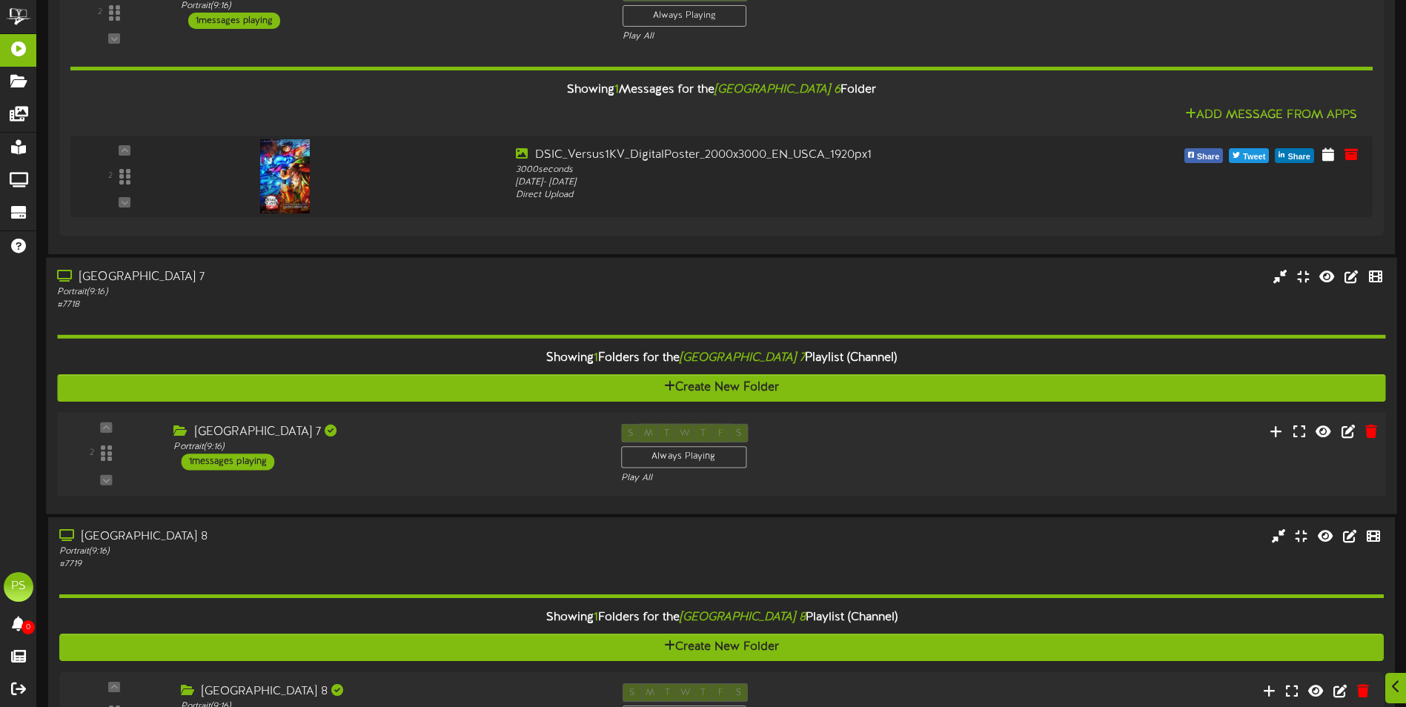
click at [374, 430] on div "[GEOGRAPHIC_DATA] 7" at bounding box center [385, 431] width 425 height 17
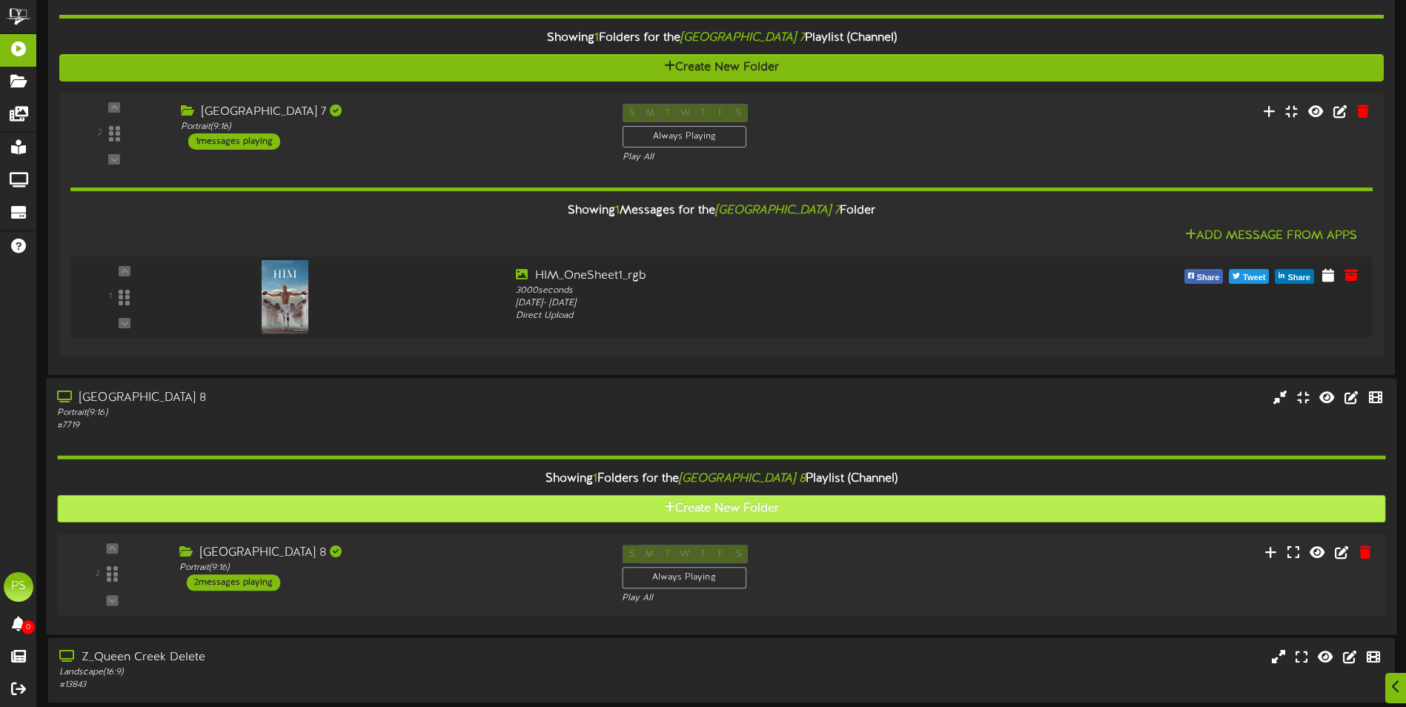
scroll to position [2372, 0]
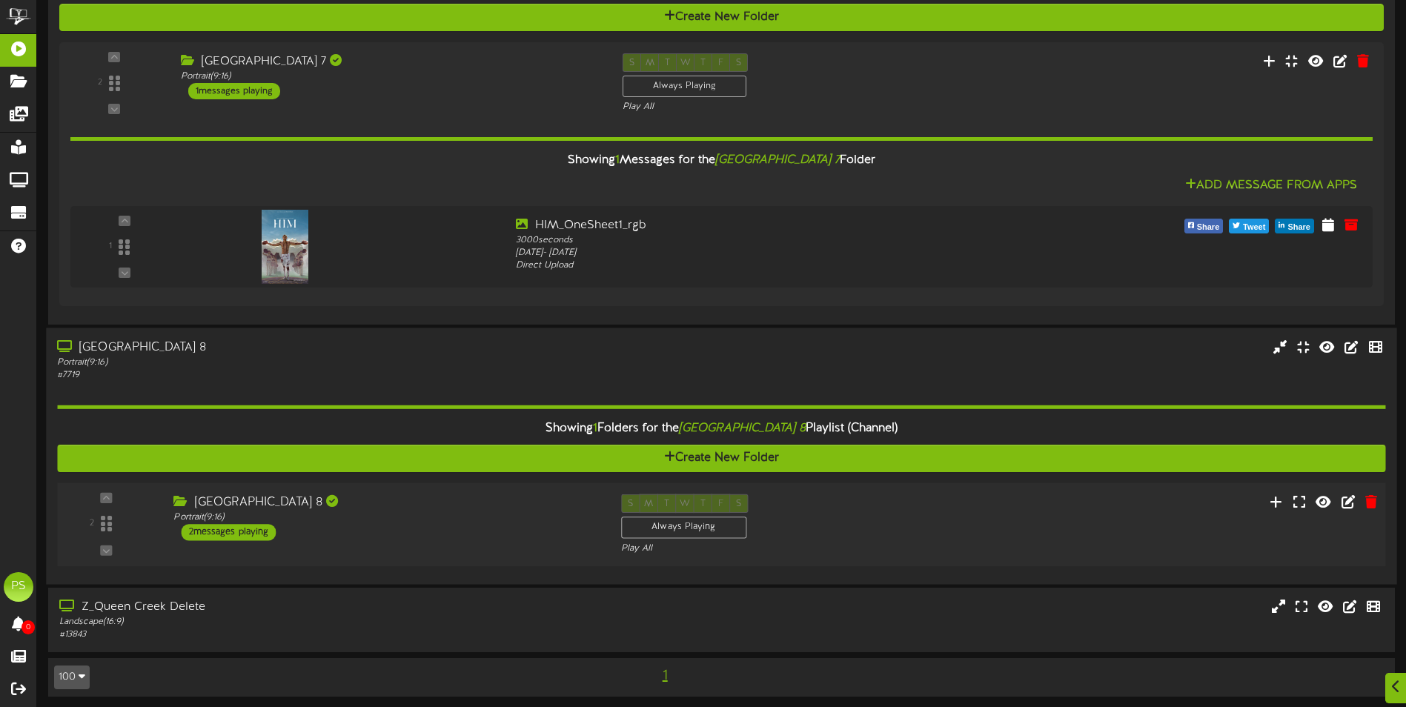
click at [354, 510] on div "[GEOGRAPHIC_DATA] 8" at bounding box center [385, 502] width 425 height 17
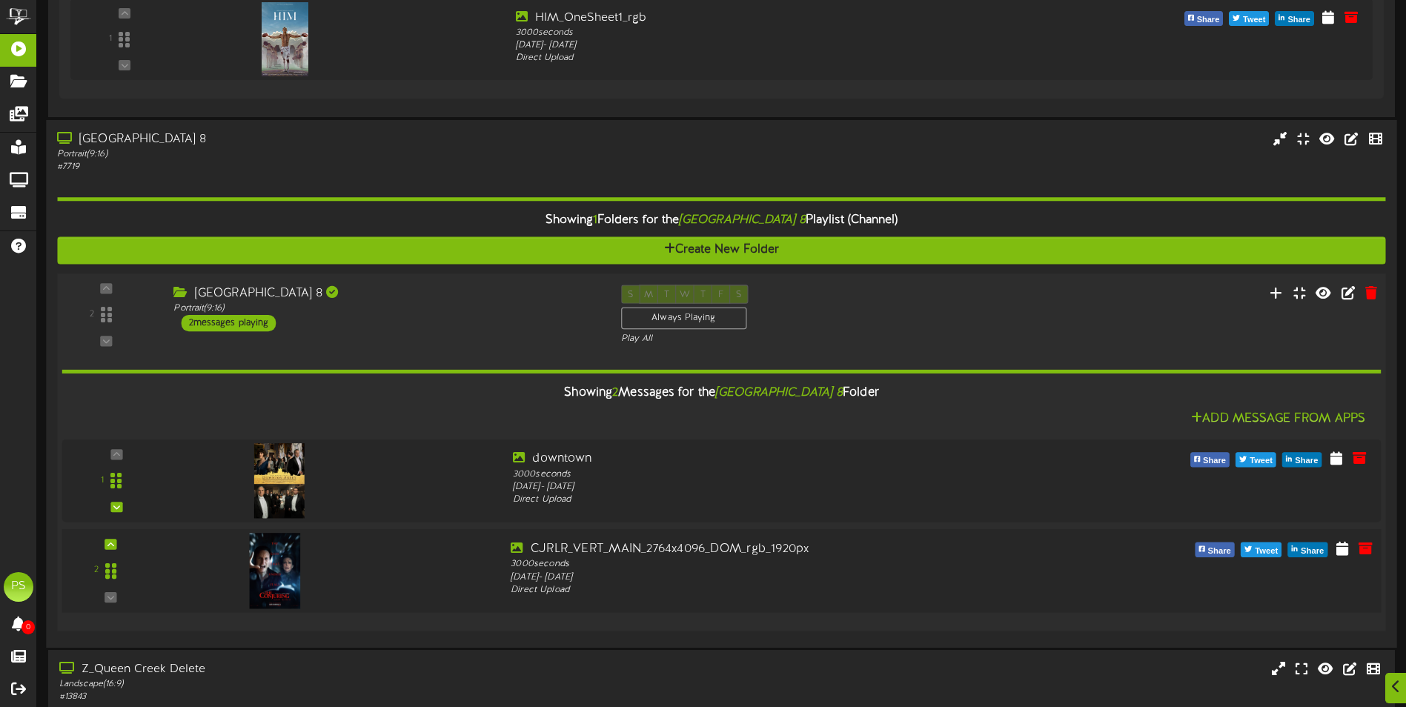
scroll to position [2610, 0]
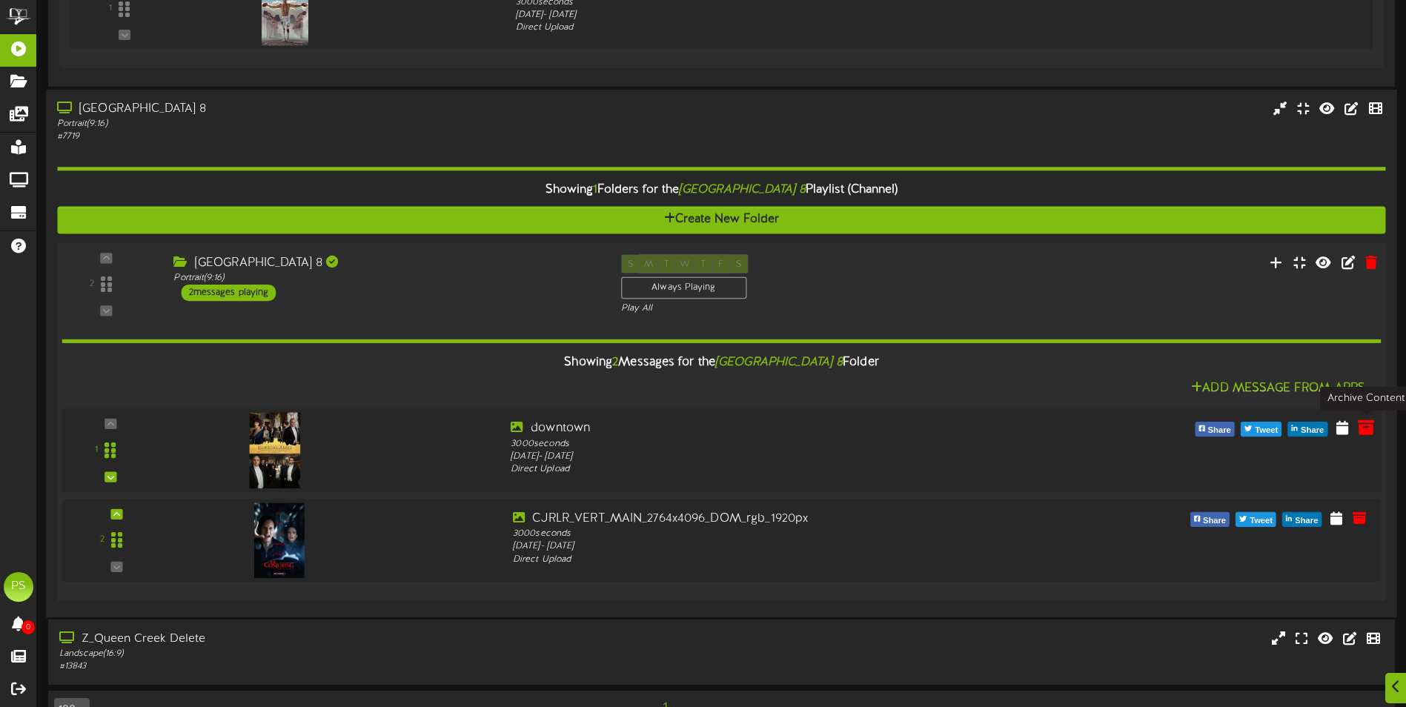
click at [1358, 428] on icon at bounding box center [1366, 427] width 16 height 16
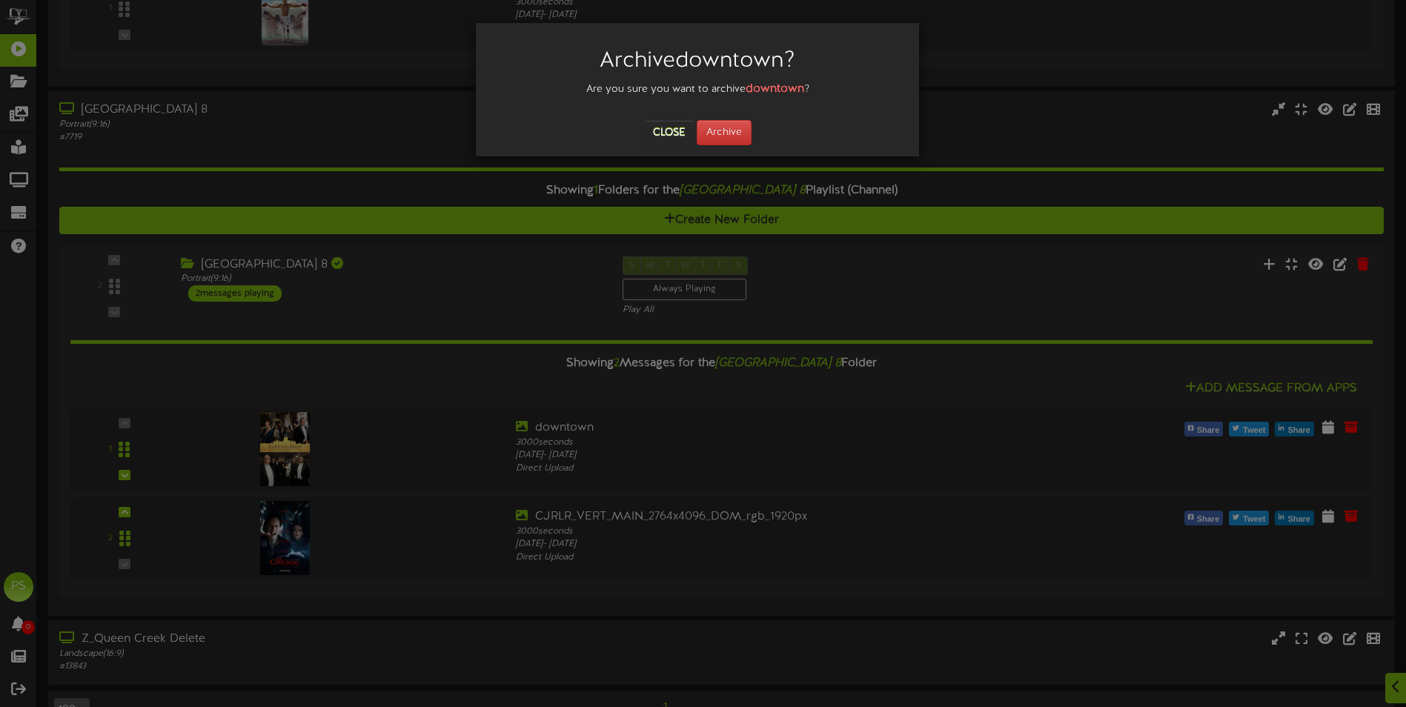
click at [737, 149] on div "Archive downtown ? Are you sure you want to archive downtown ? Close Archive" at bounding box center [697, 89] width 443 height 133
click at [733, 130] on button "Archive" at bounding box center [724, 132] width 55 height 25
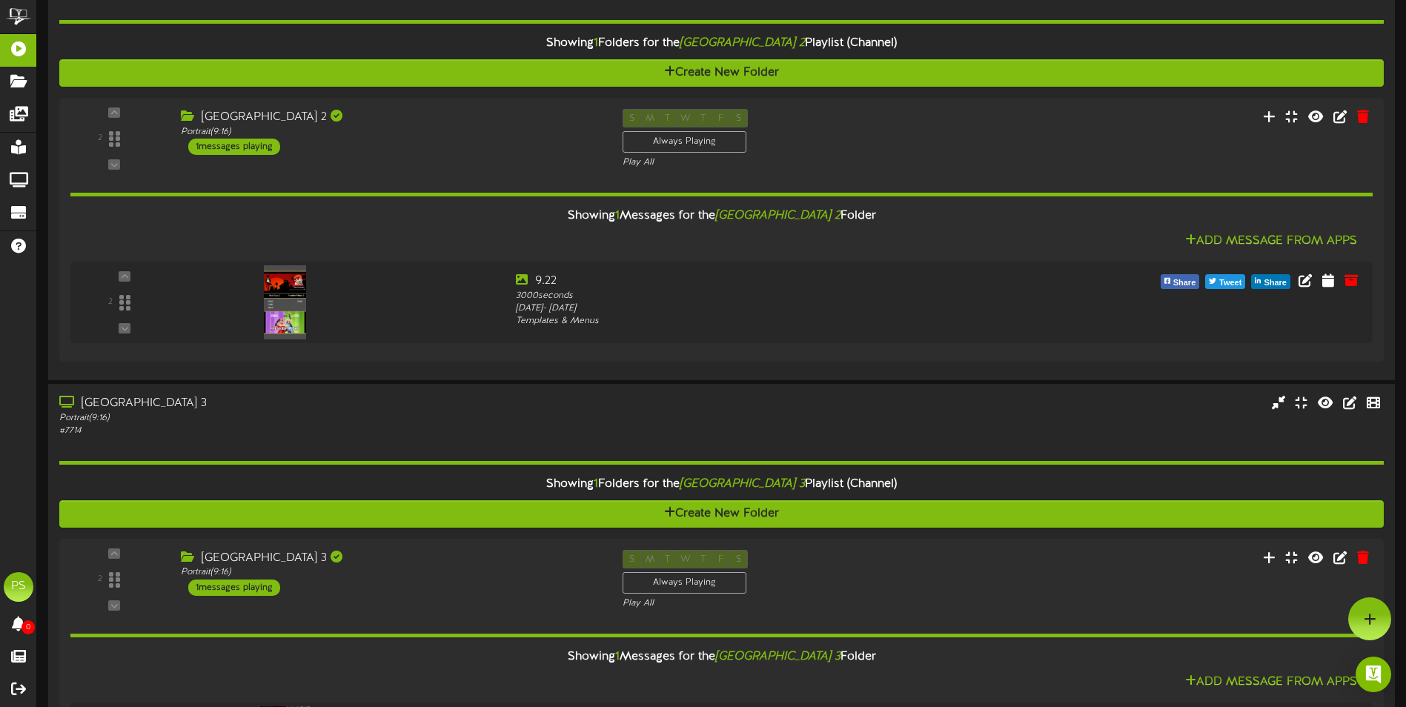
scroll to position [0, 0]
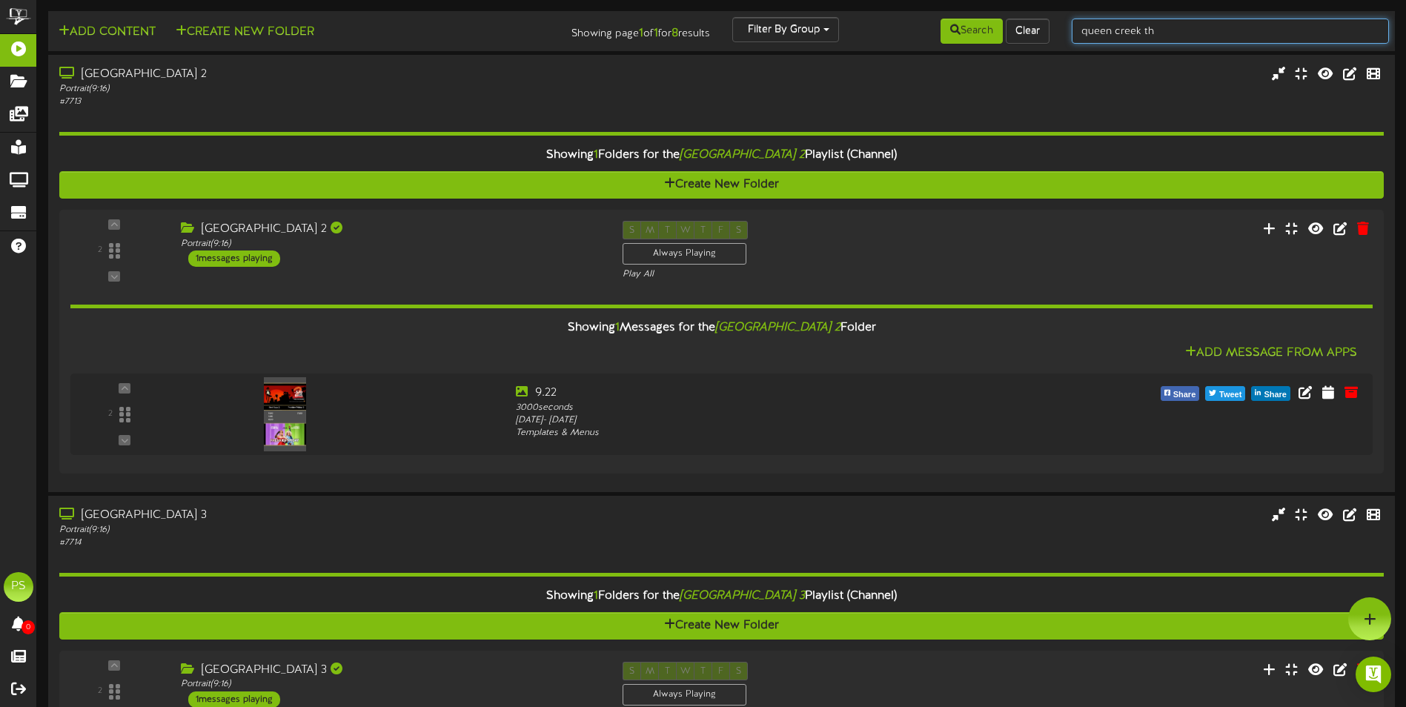
drag, startPoint x: 1156, startPoint y: 33, endPoint x: 1149, endPoint y: 39, distance: 9.0
click at [1149, 39] on input "queen creek th" at bounding box center [1230, 31] width 317 height 25
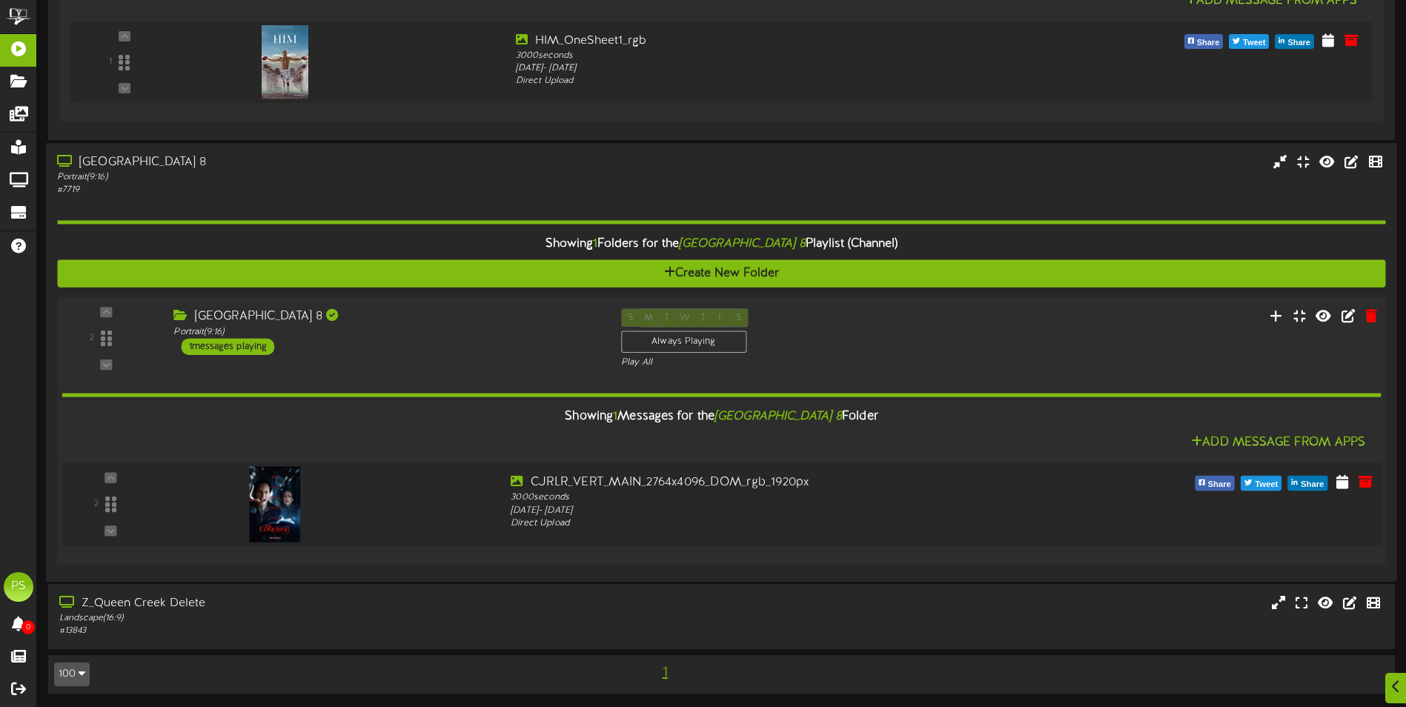
scroll to position [2558, 0]
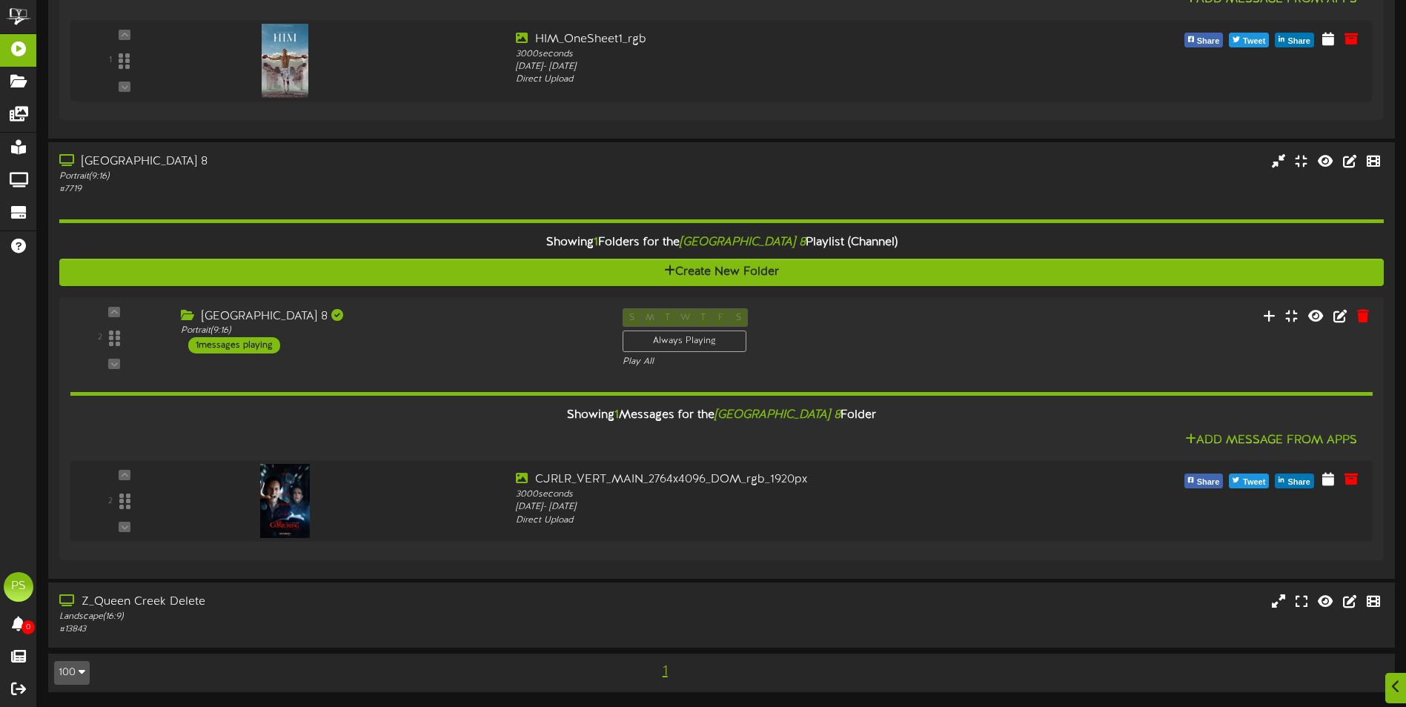
click at [83, 681] on button "100" at bounding box center [72, 673] width 36 height 24
click at [79, 648] on div "100" at bounding box center [69, 644] width 28 height 22
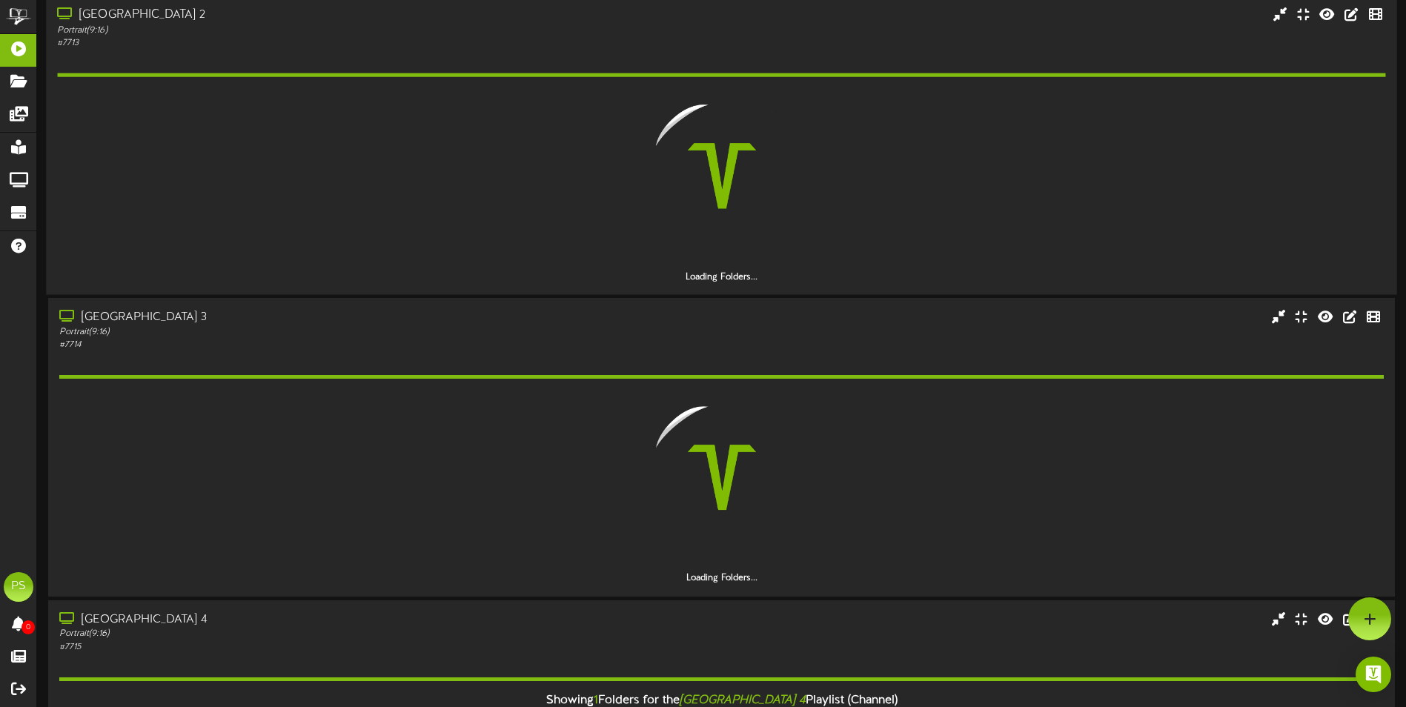
scroll to position [0, 0]
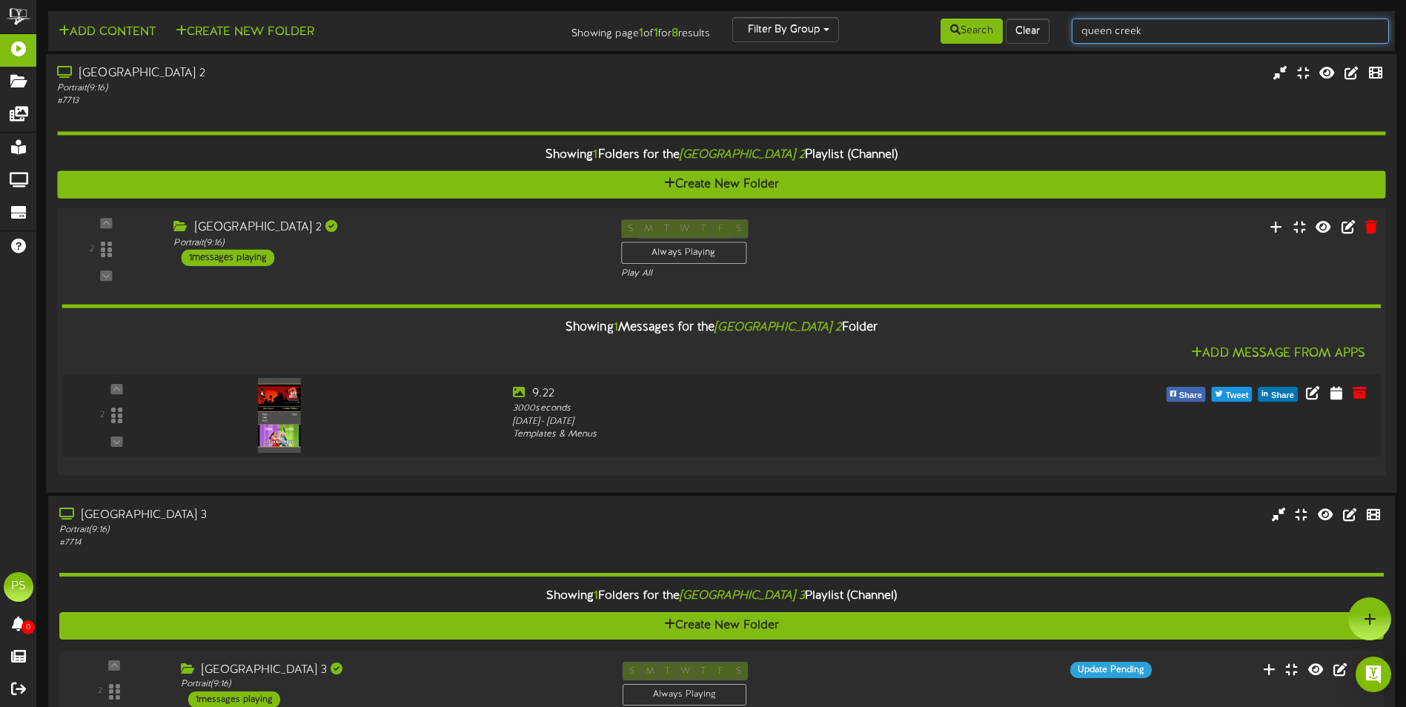
type input "queen creek"
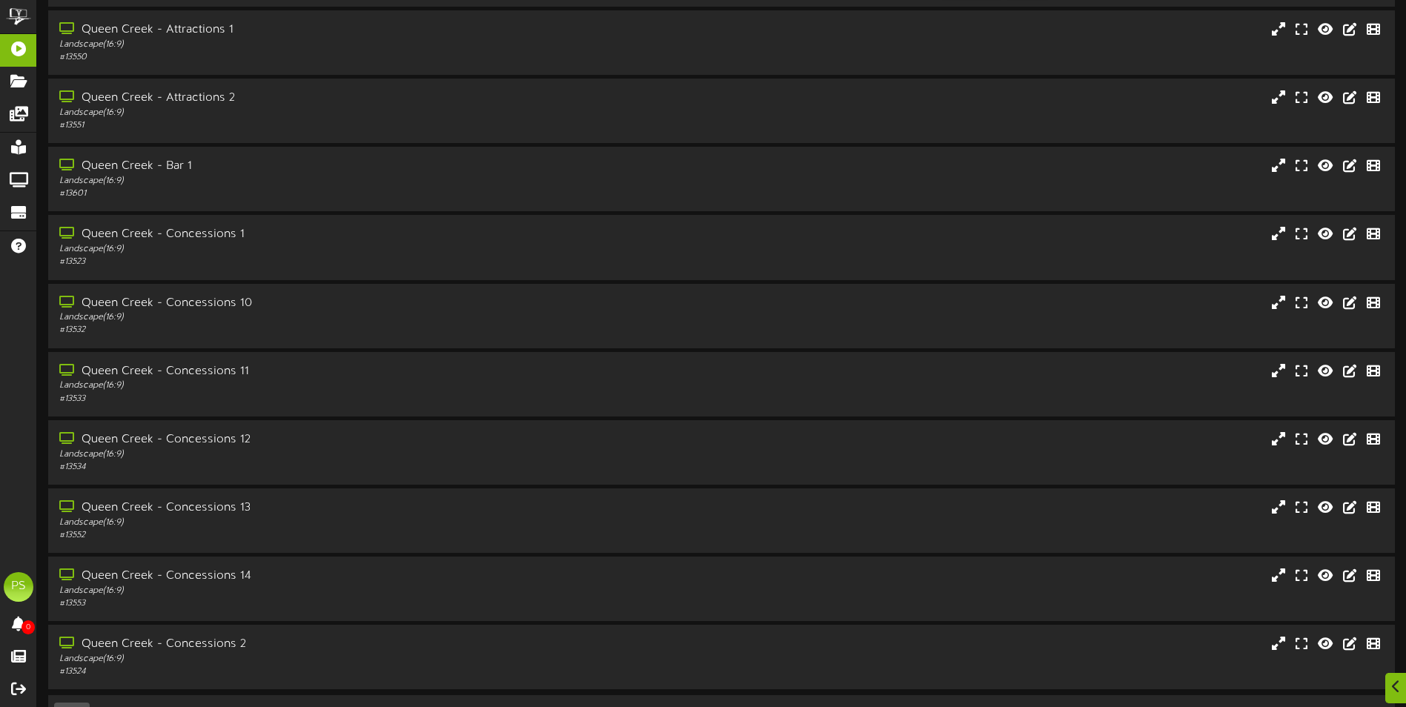
scroll to position [88, 0]
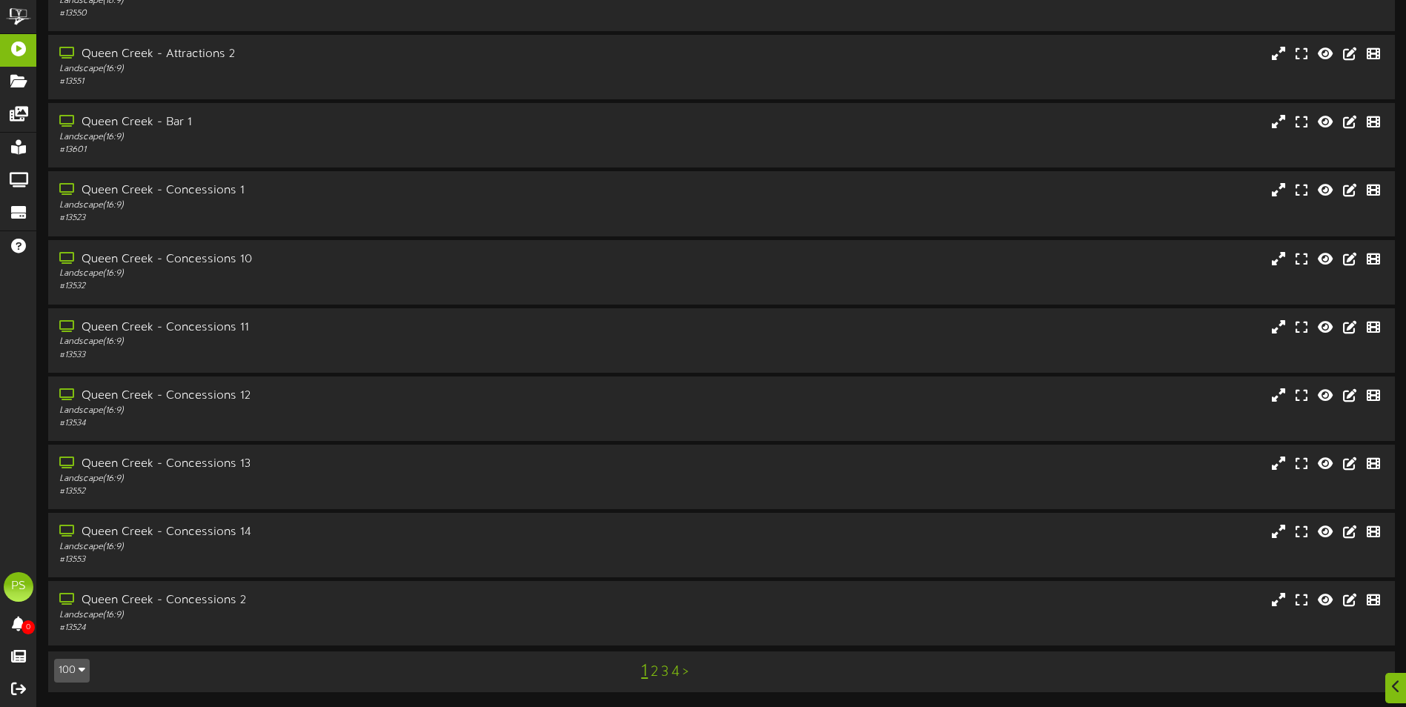
click at [73, 677] on button "100" at bounding box center [72, 671] width 36 height 24
click at [70, 646] on div "100" at bounding box center [69, 642] width 28 height 22
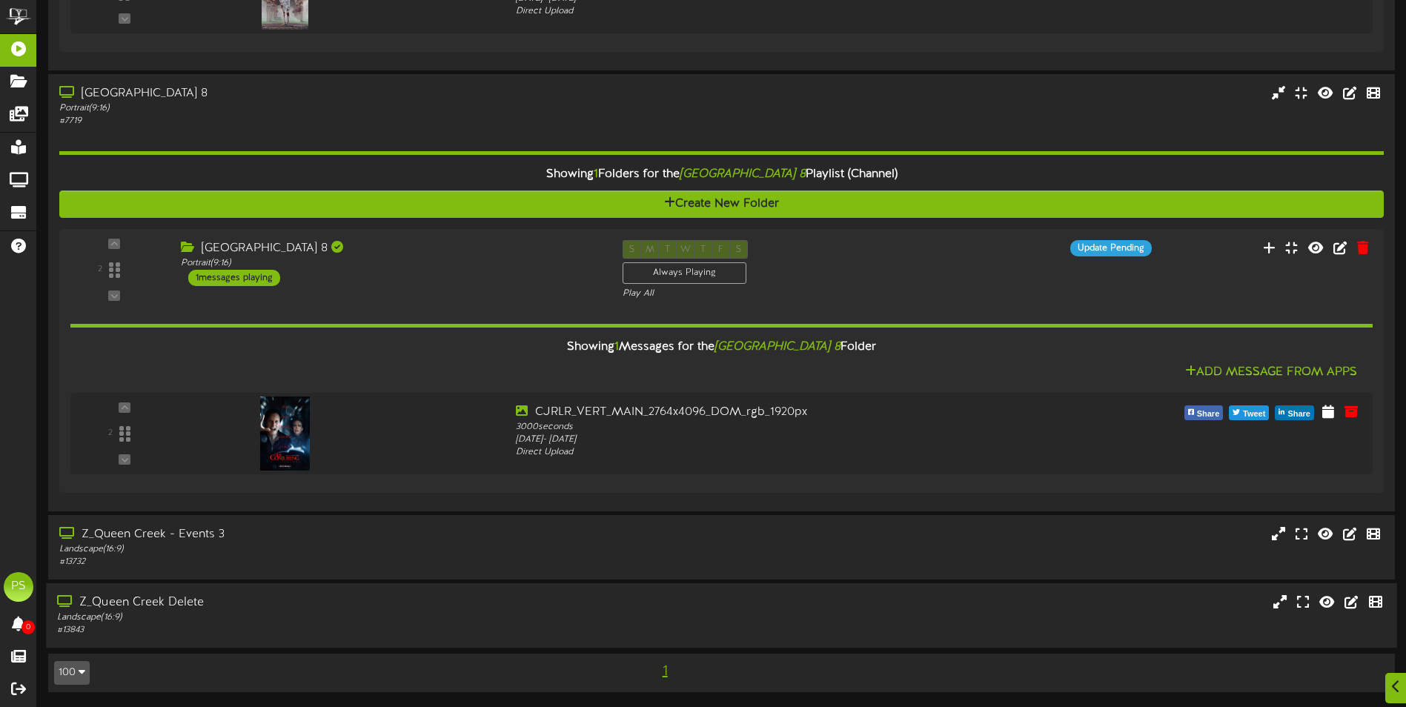
scroll to position [4382, 0]
